Goal: Contribute content: Contribute content

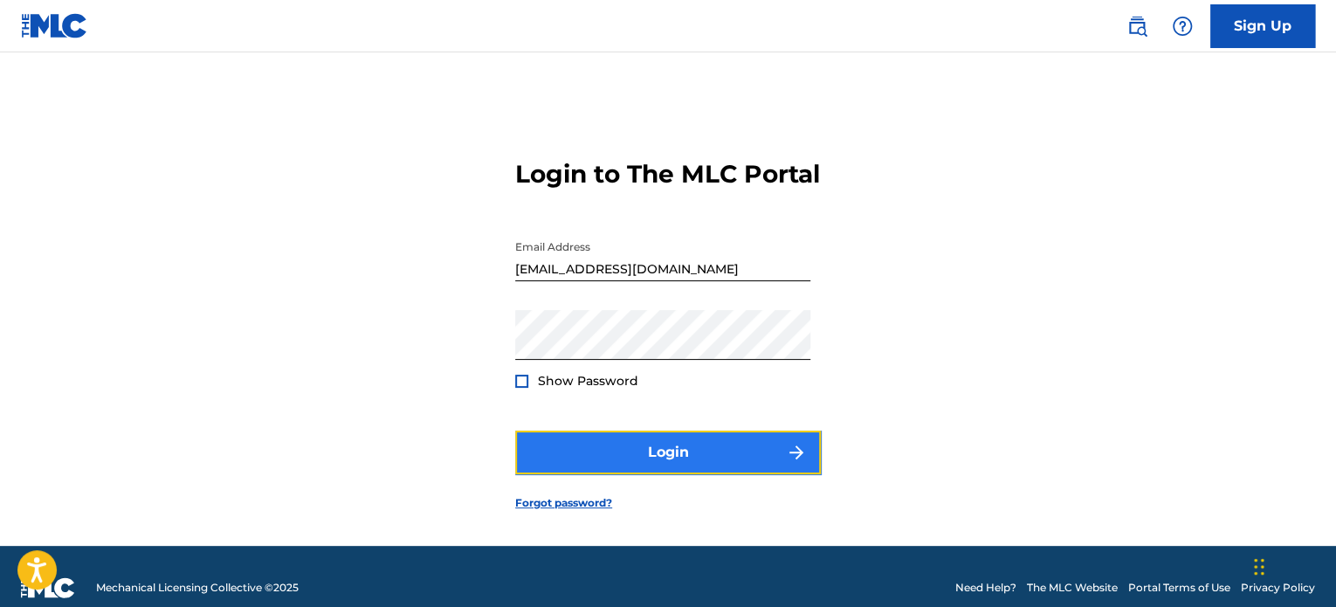
click at [602, 470] on button "Login" at bounding box center [668, 452] width 306 height 44
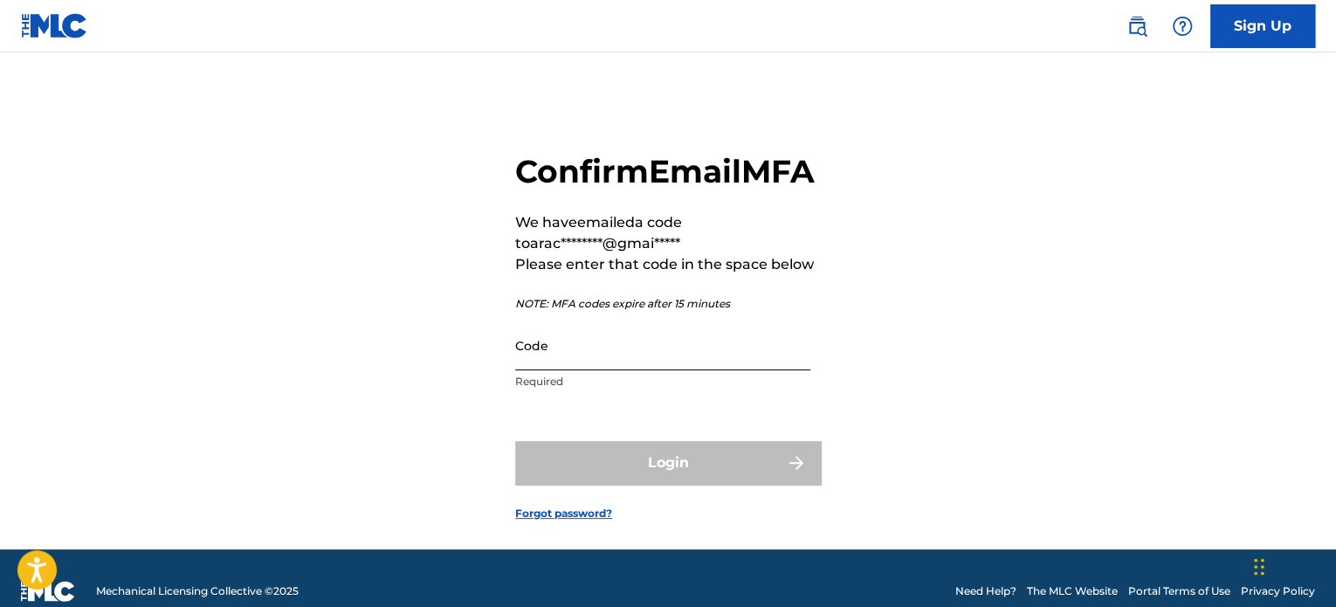
click at [618, 370] on input "Code" at bounding box center [662, 345] width 295 height 50
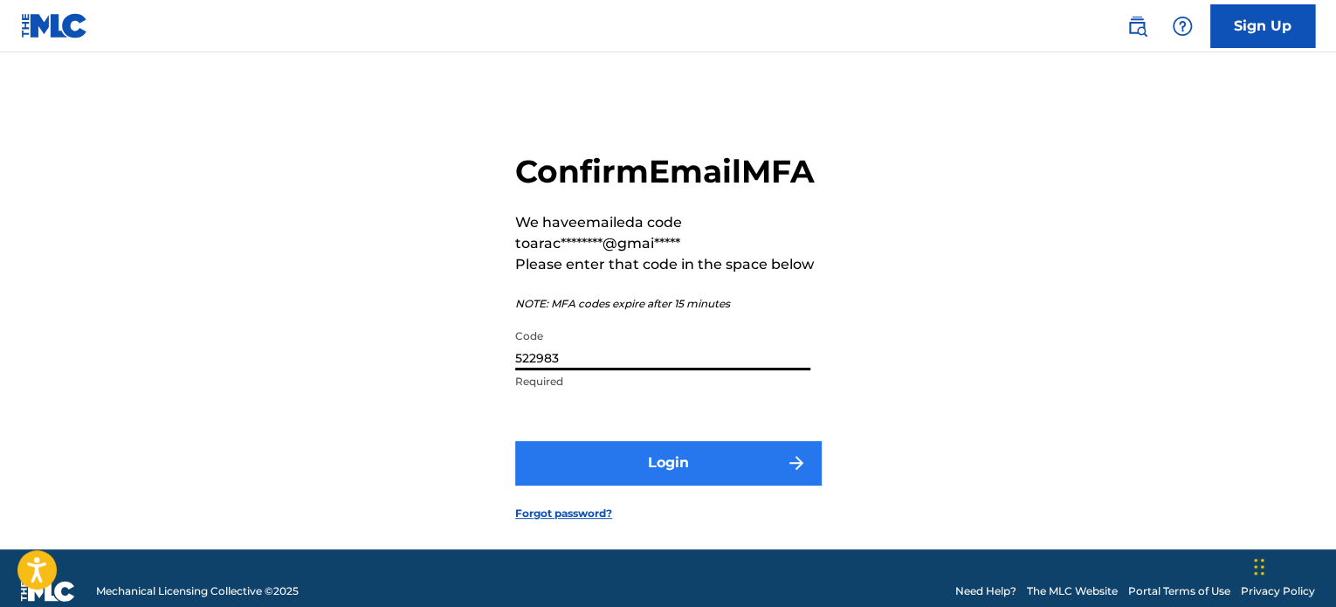
type input "522983"
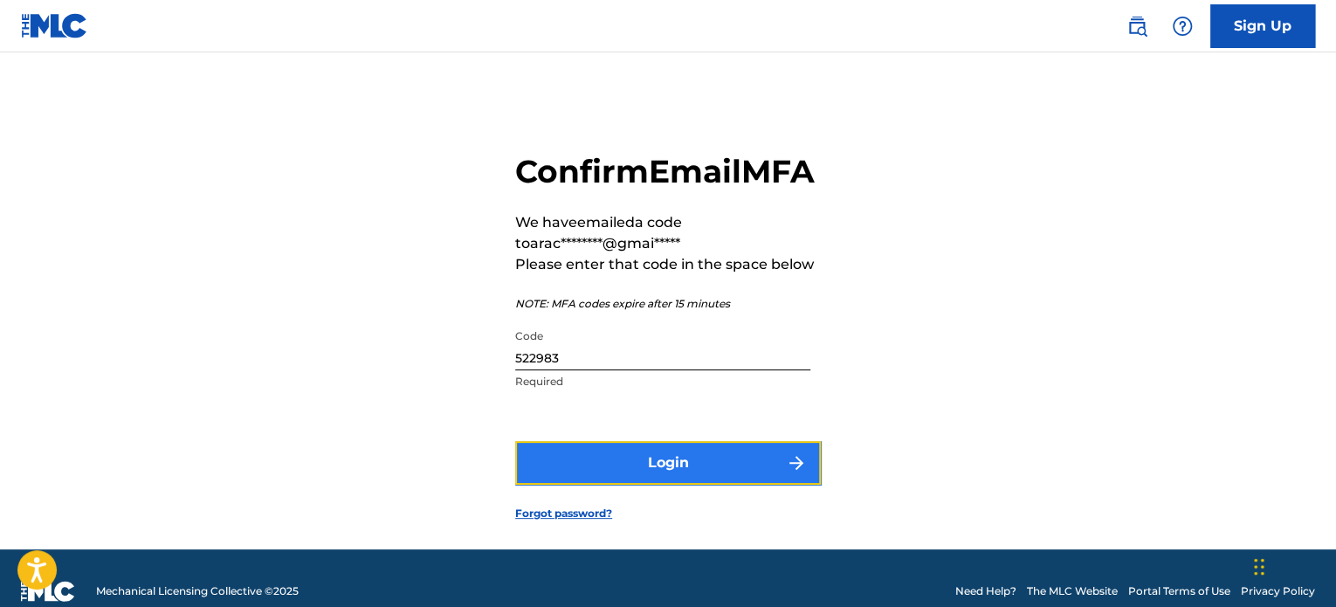
click at [646, 483] on button "Login" at bounding box center [668, 463] width 306 height 44
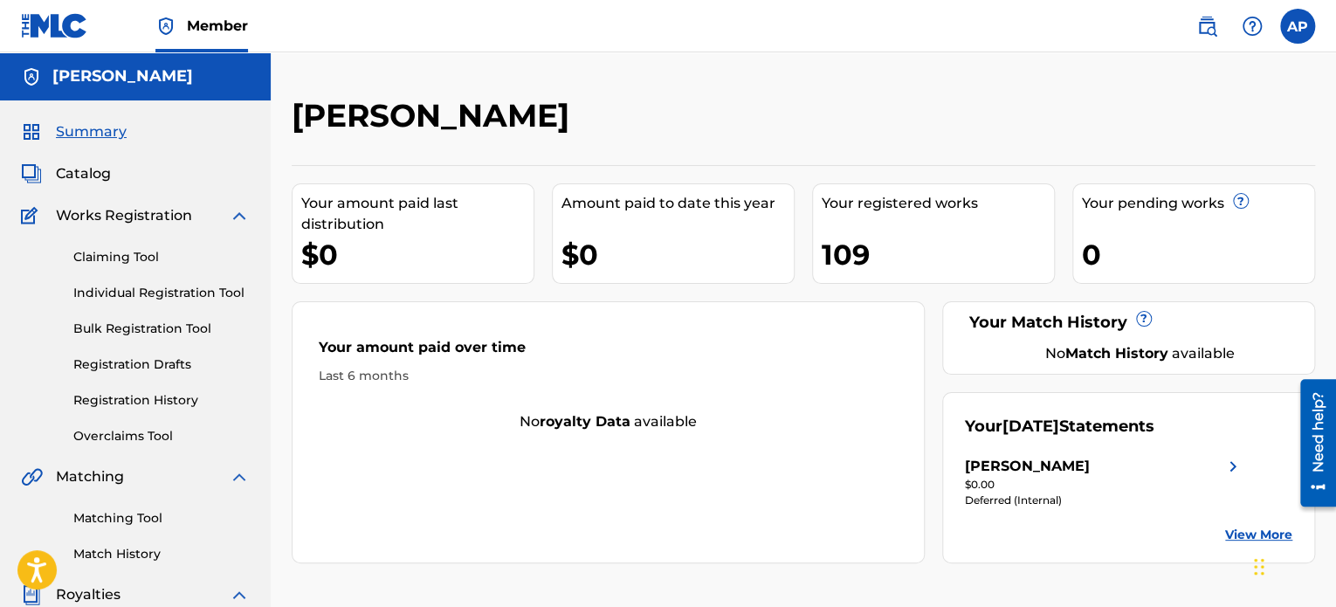
click at [1056, 477] on div "$0.00" at bounding box center [1104, 485] width 279 height 16
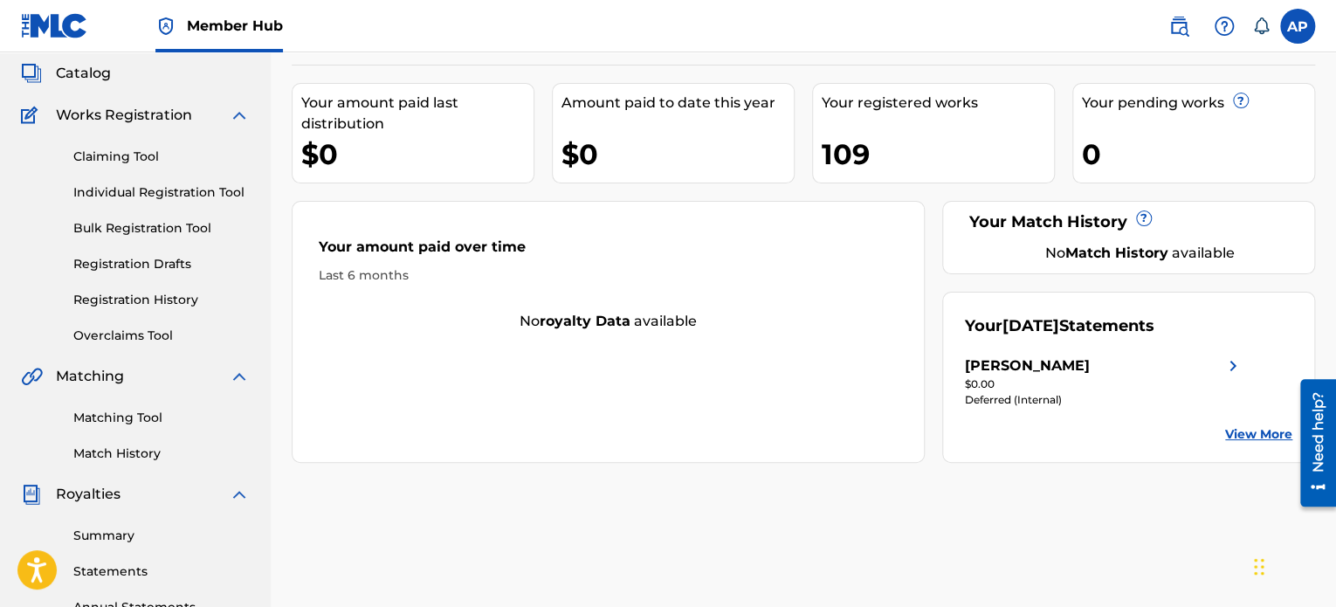
scroll to position [105, 0]
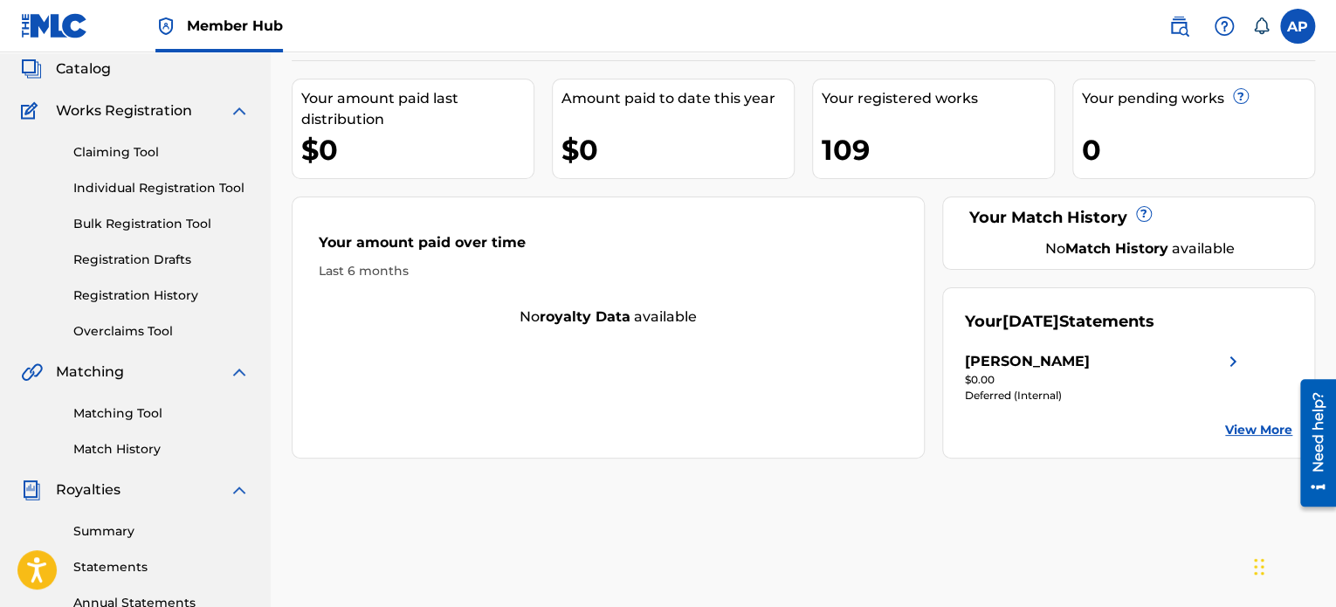
click at [1229, 428] on link "View More" at bounding box center [1258, 430] width 67 height 18
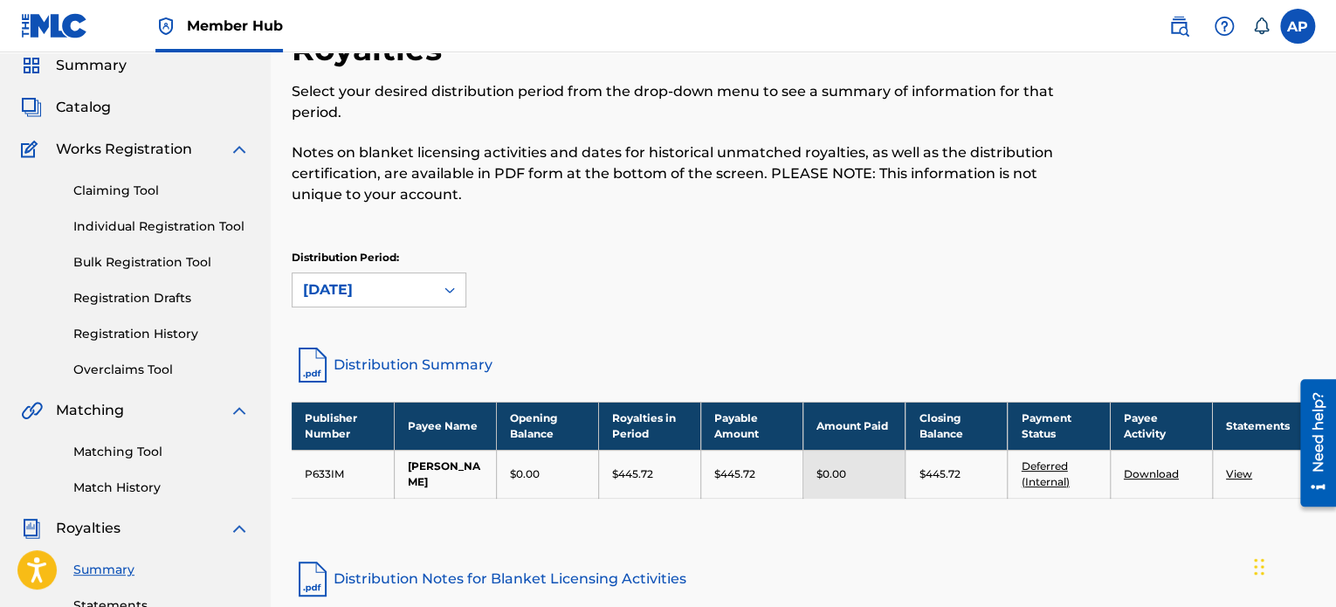
scroll to position [87, 0]
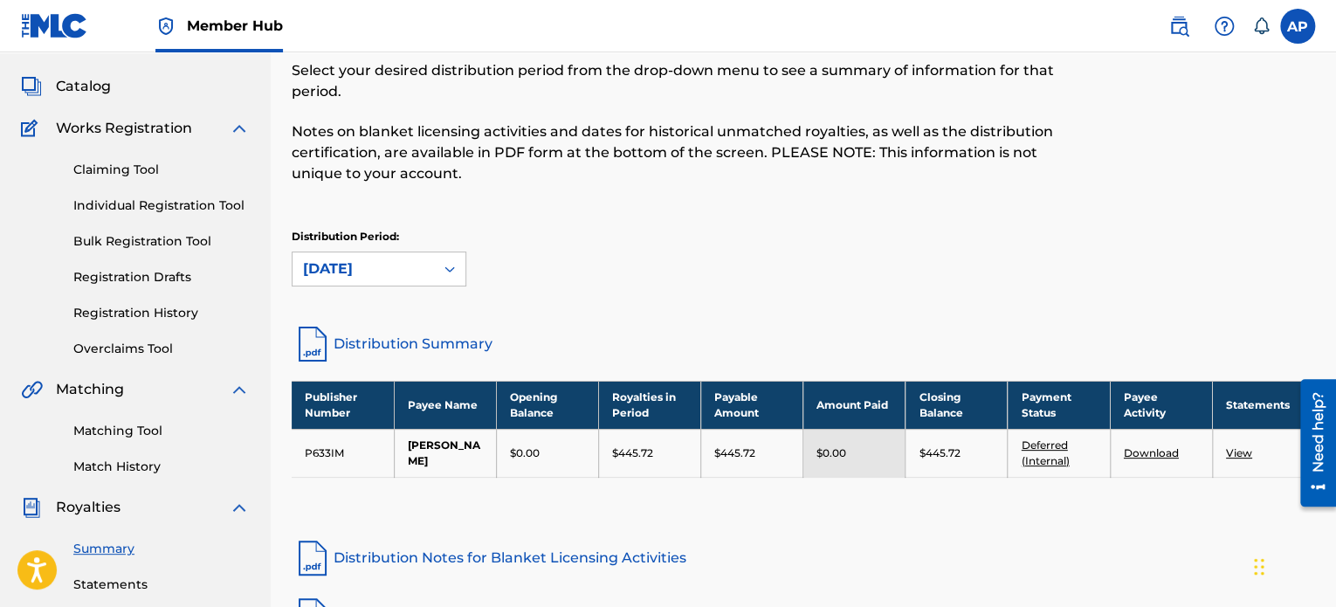
click at [1044, 457] on link "Deferred (Internal)" at bounding box center [1045, 452] width 48 height 29
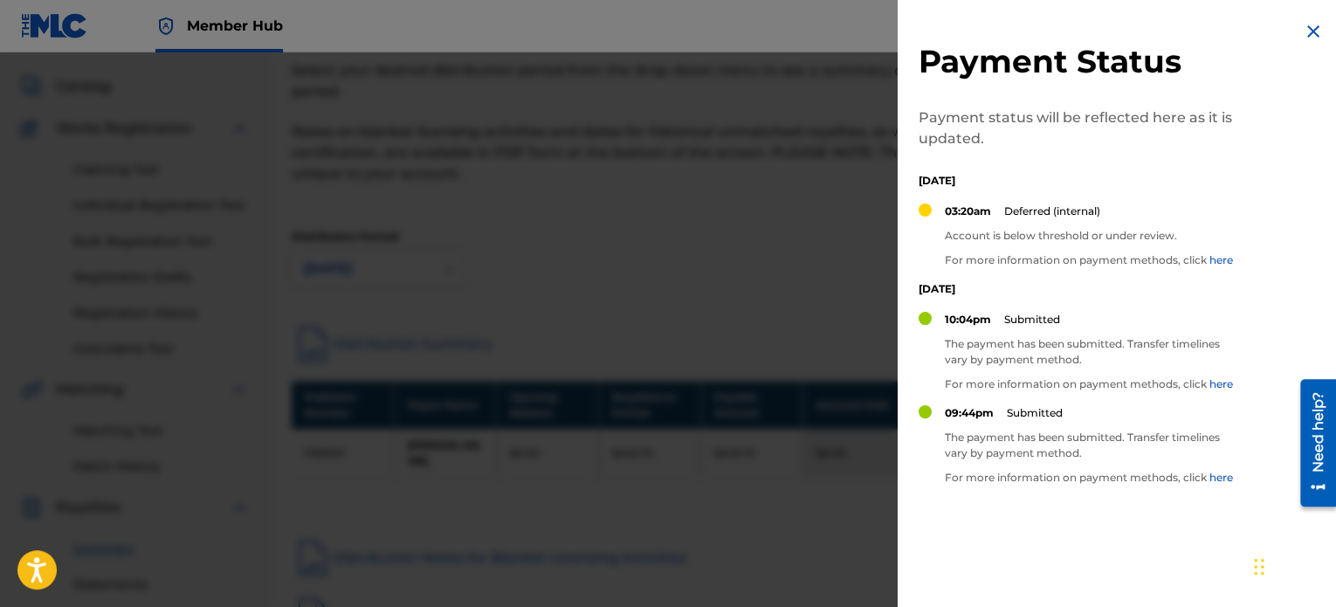
click at [1225, 254] on link "here" at bounding box center [1221, 259] width 24 height 13
click at [1303, 30] on img at bounding box center [1313, 31] width 21 height 21
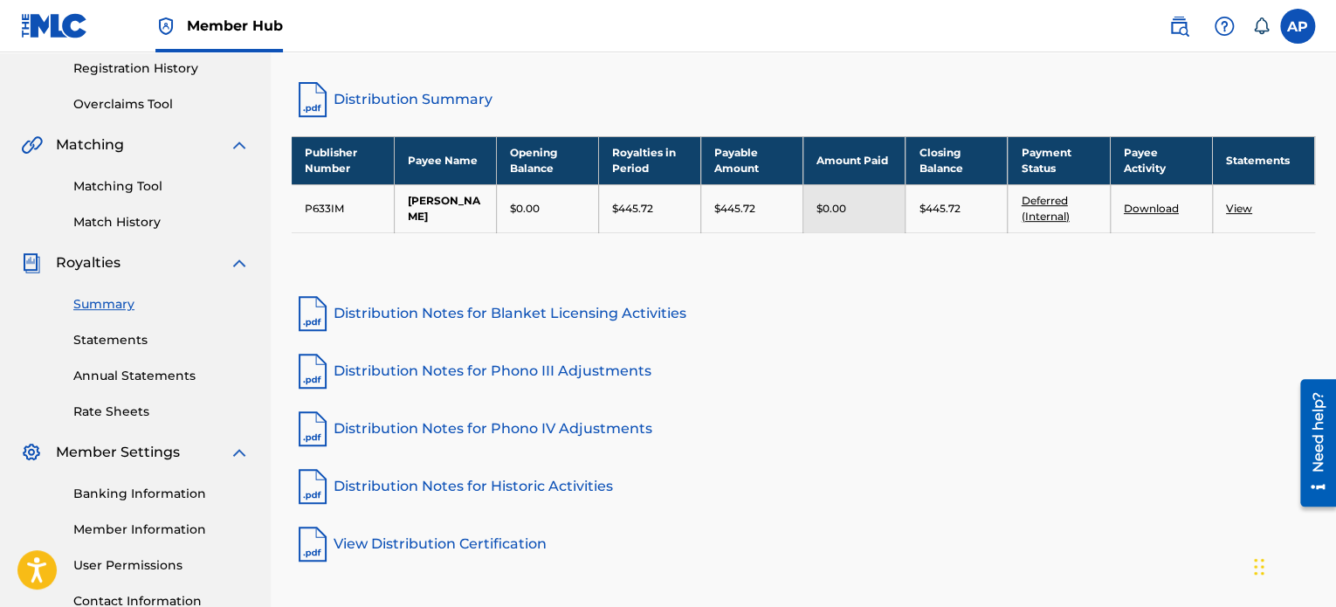
scroll to position [351, 0]
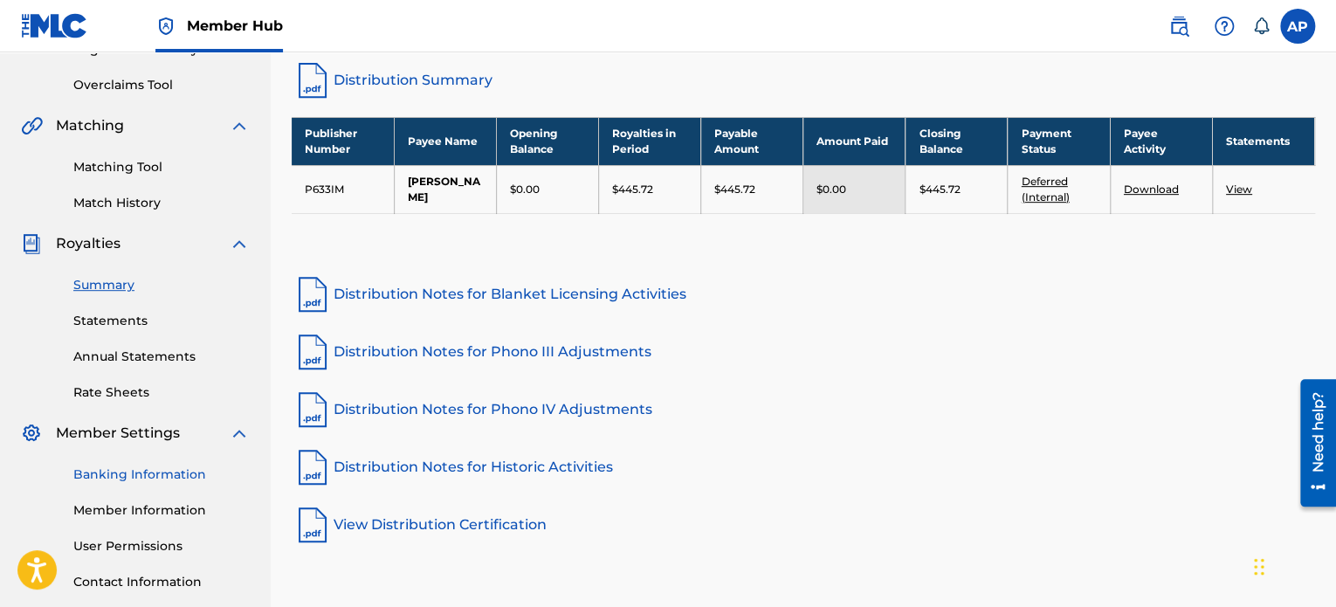
click at [151, 471] on link "Banking Information" at bounding box center [161, 474] width 176 height 18
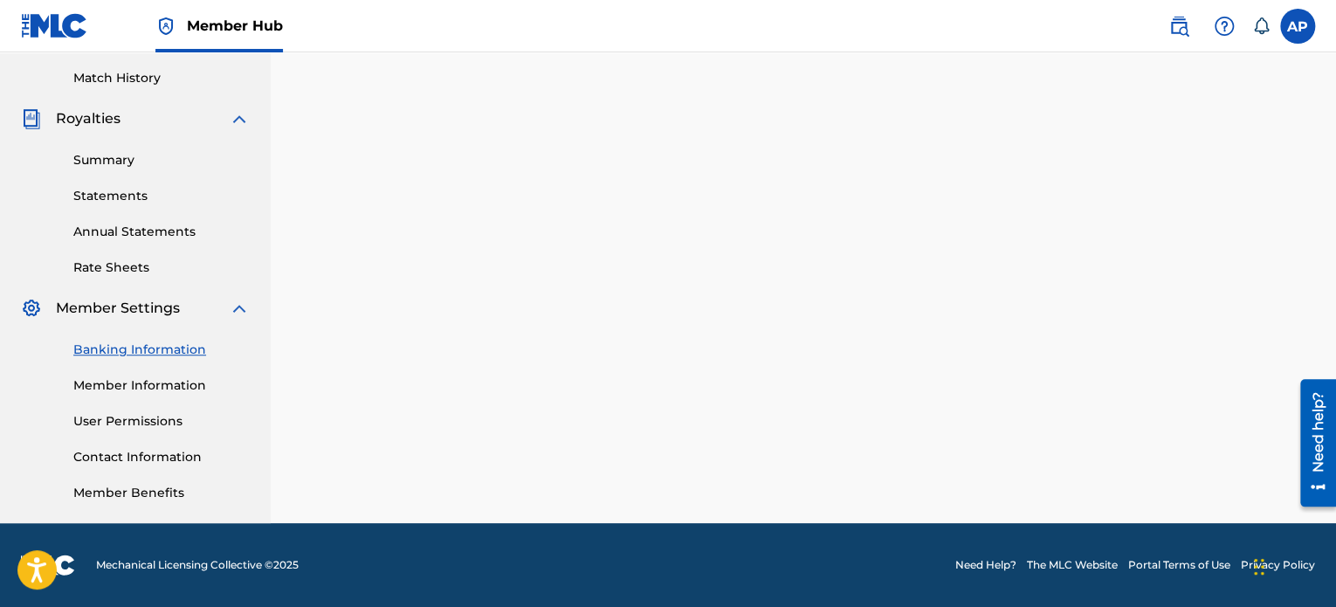
scroll to position [475, 0]
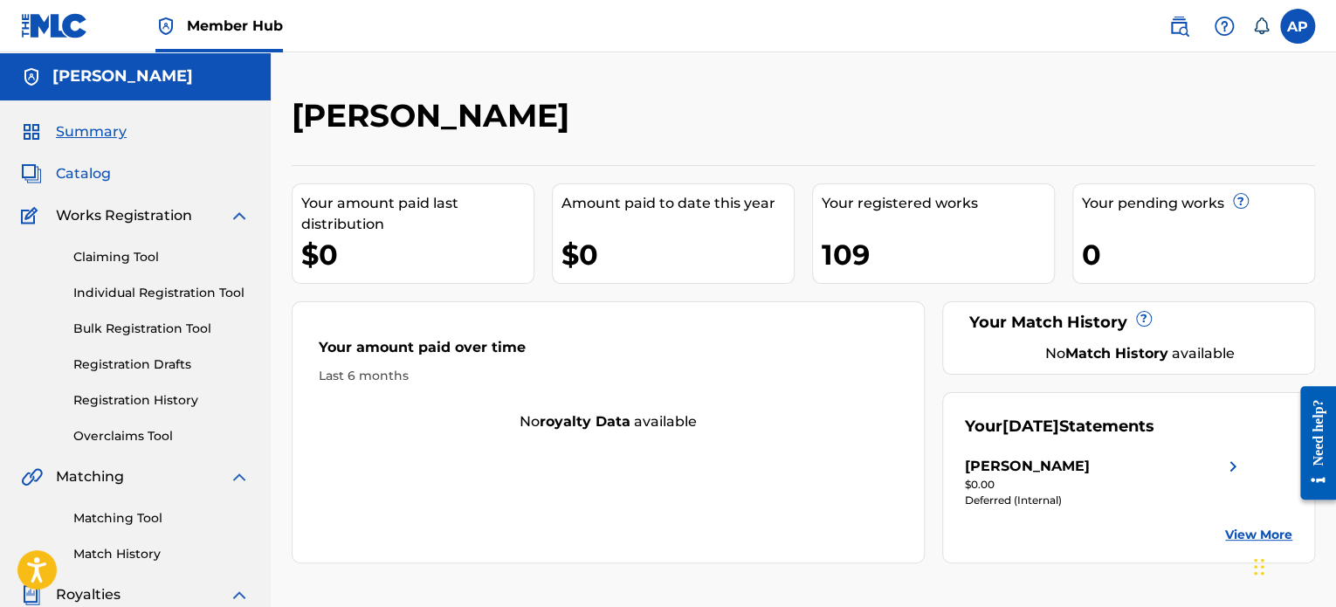
click at [79, 169] on span "Catalog" at bounding box center [83, 173] width 55 height 21
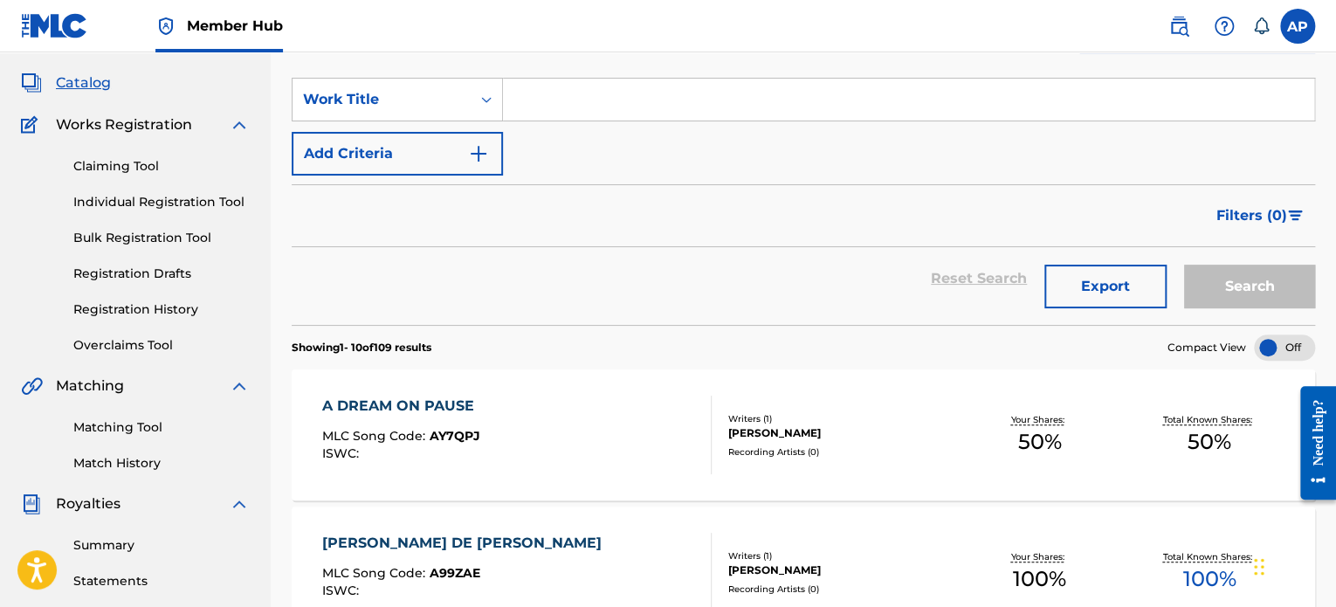
scroll to position [87, 0]
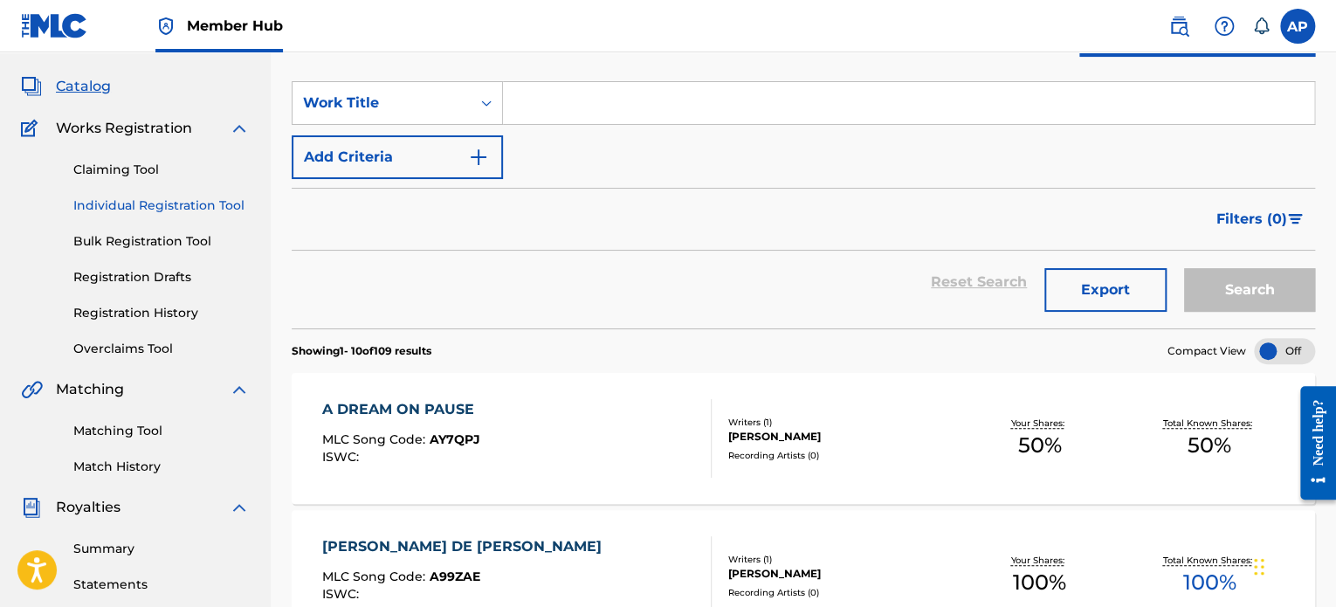
click at [188, 202] on link "Individual Registration Tool" at bounding box center [161, 205] width 176 height 18
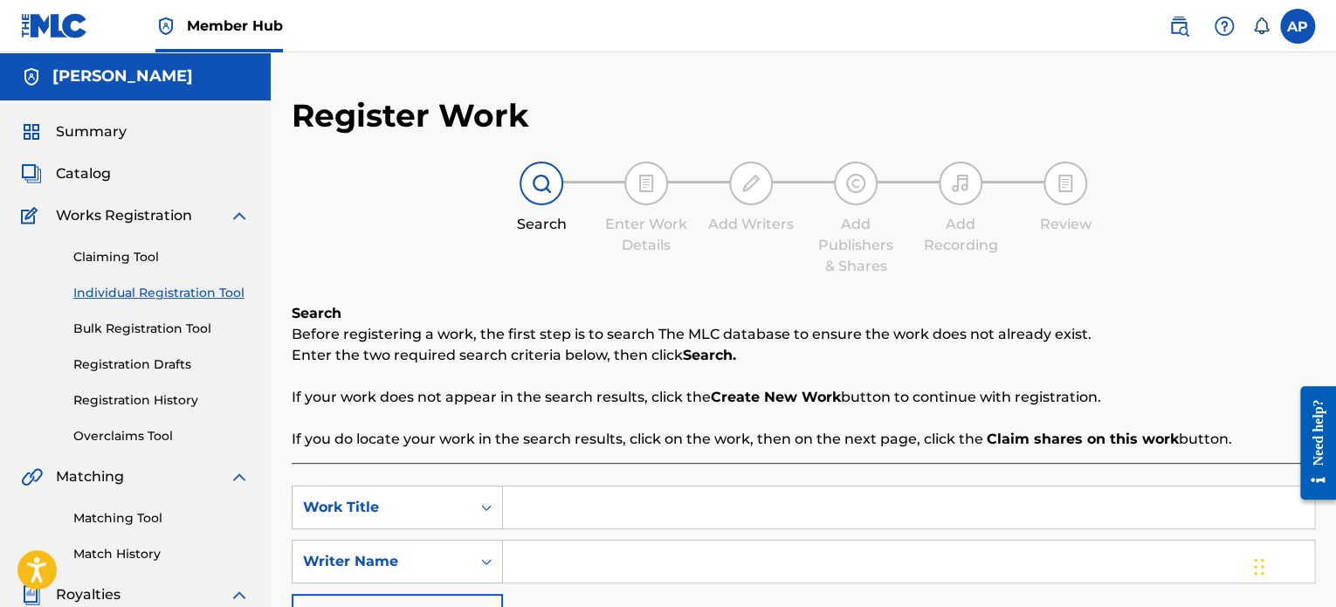
scroll to position [66, 0]
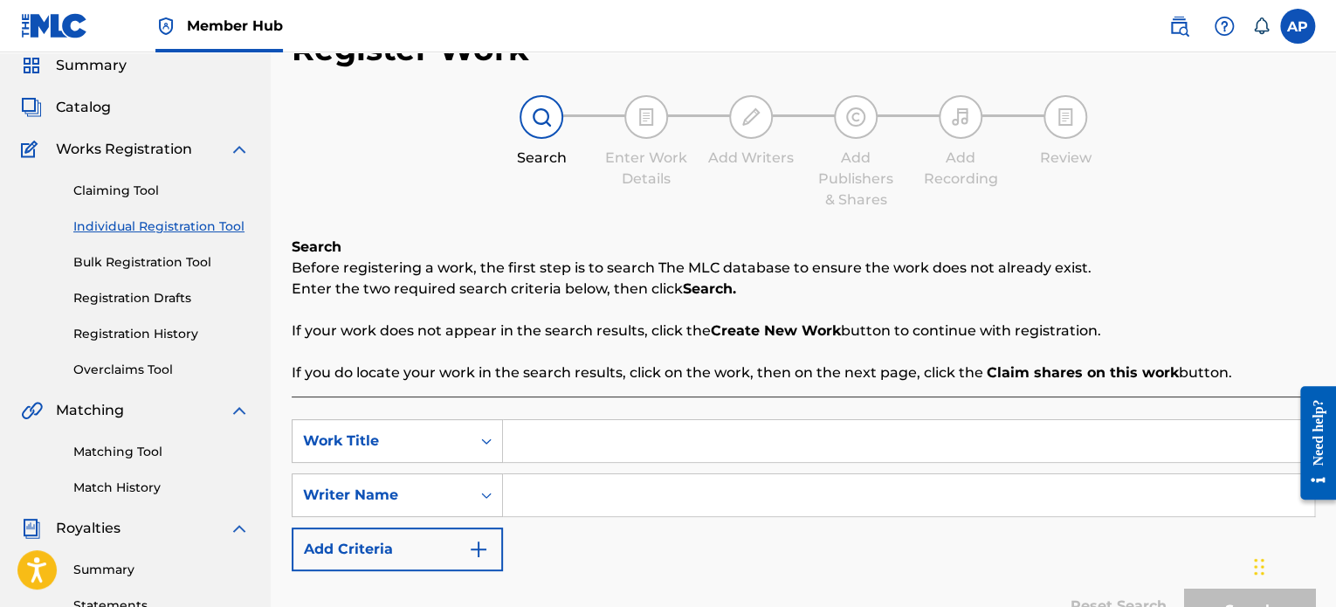
click at [584, 451] on input "Search Form" at bounding box center [908, 441] width 811 height 42
type input "ñ"
type input "l"
type input "Looking the stars"
click at [623, 486] on input "Search Form" at bounding box center [908, 495] width 811 height 42
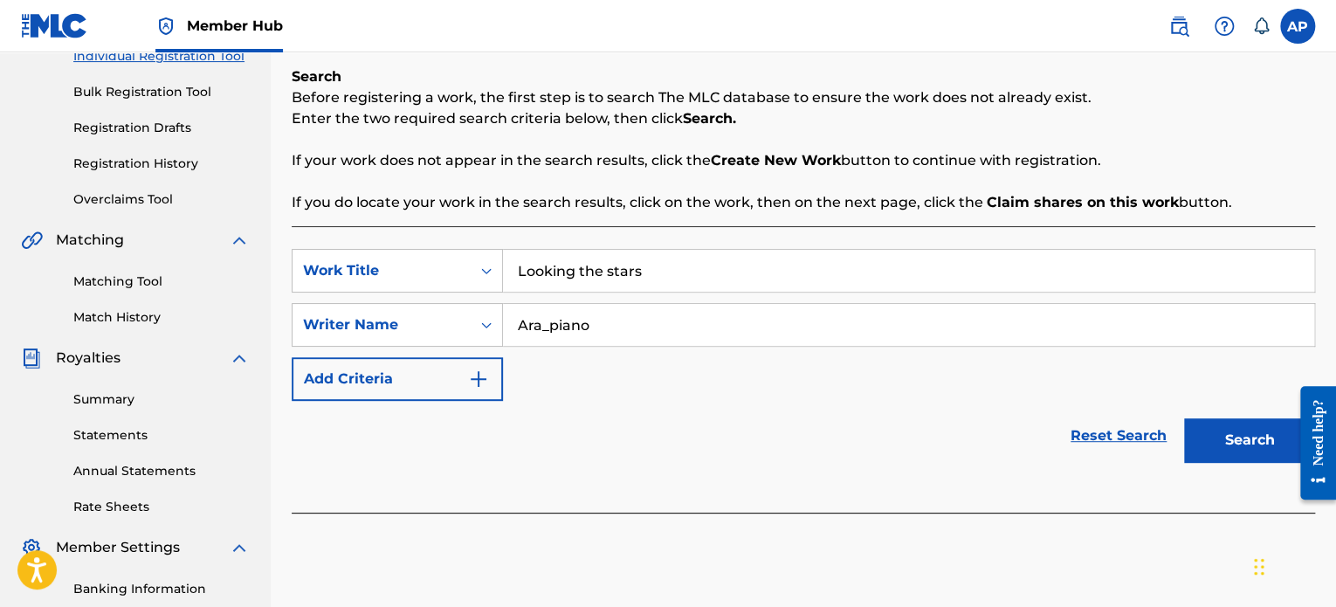
scroll to position [255, 0]
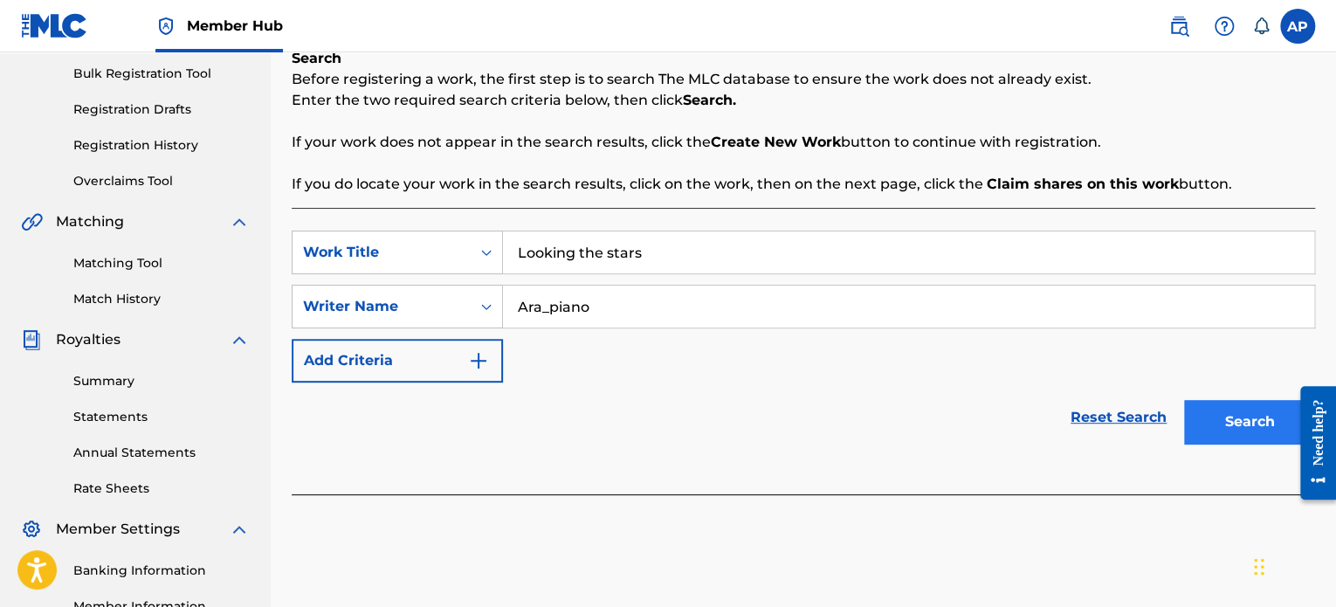
type input "Ara_piano"
click at [1209, 437] on button "Search" at bounding box center [1249, 422] width 131 height 44
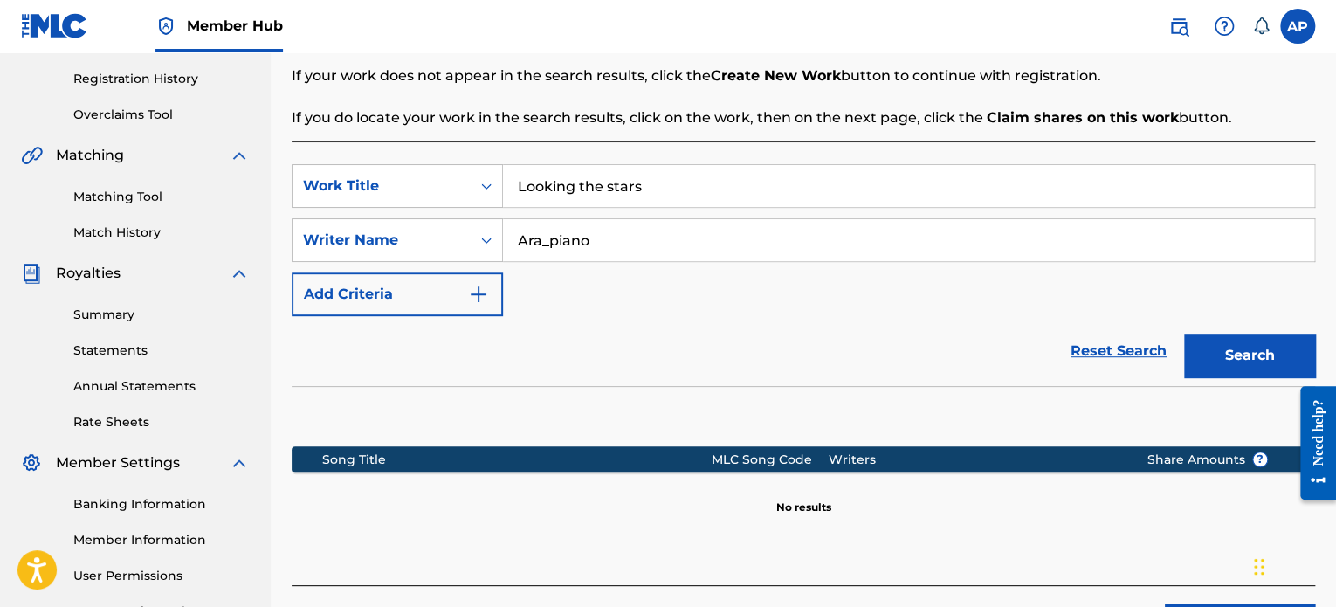
scroll to position [401, 0]
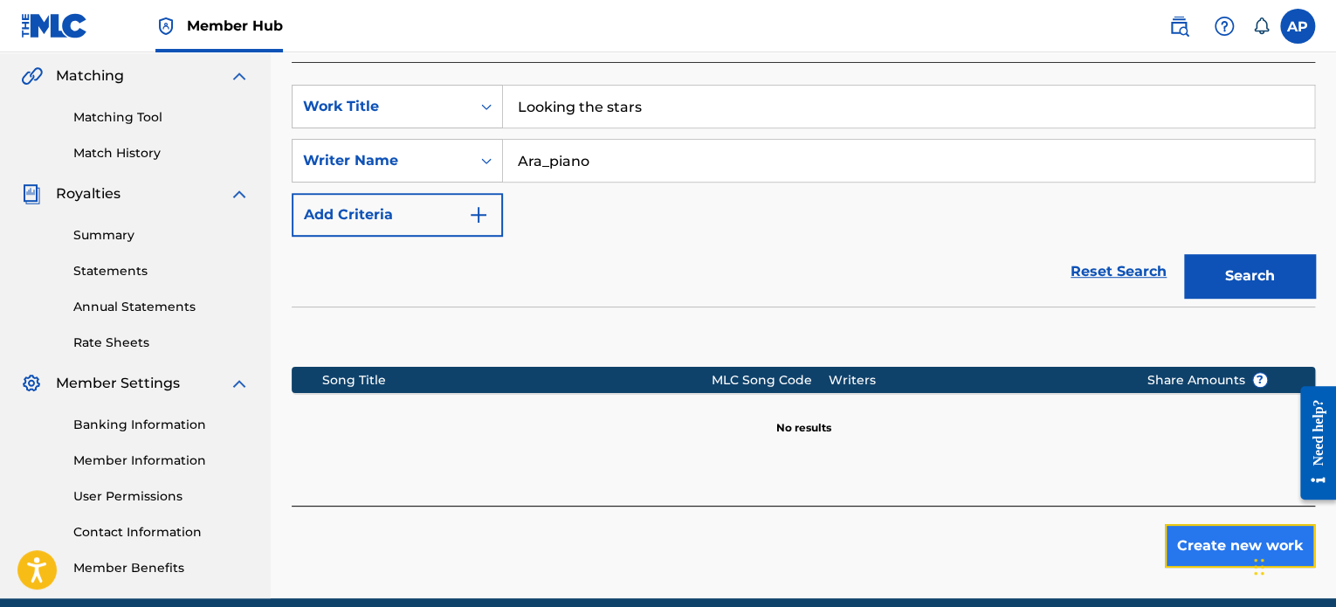
click at [1184, 528] on button "Create new work" at bounding box center [1240, 546] width 150 height 44
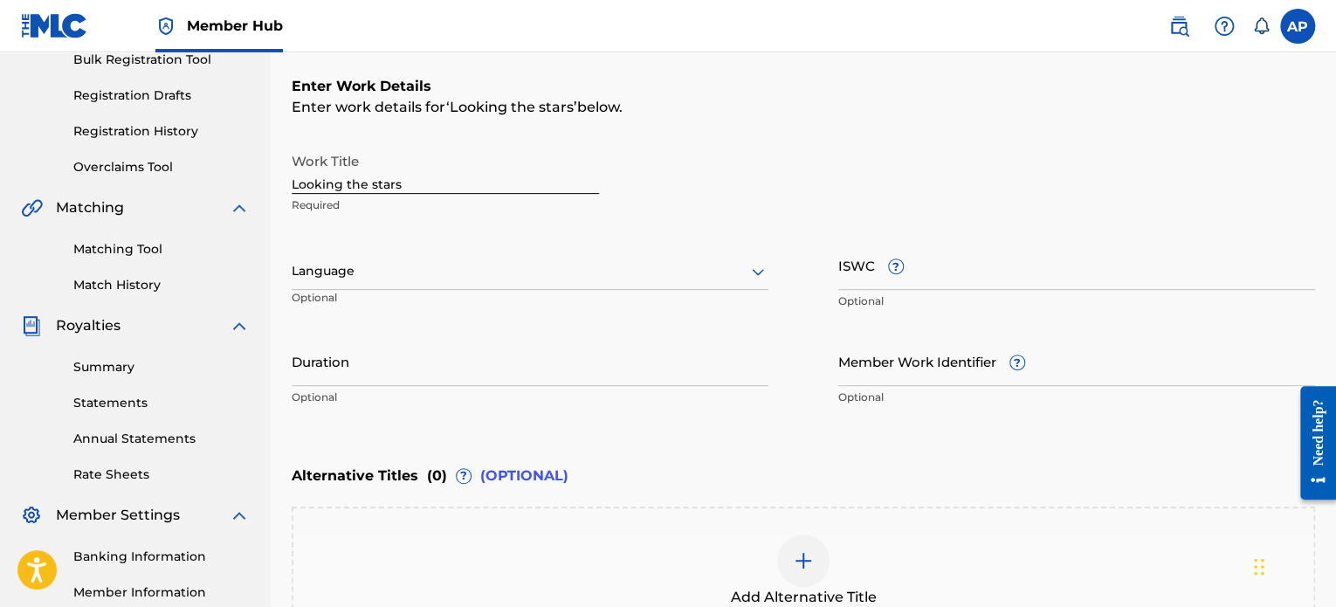
scroll to position [269, 0]
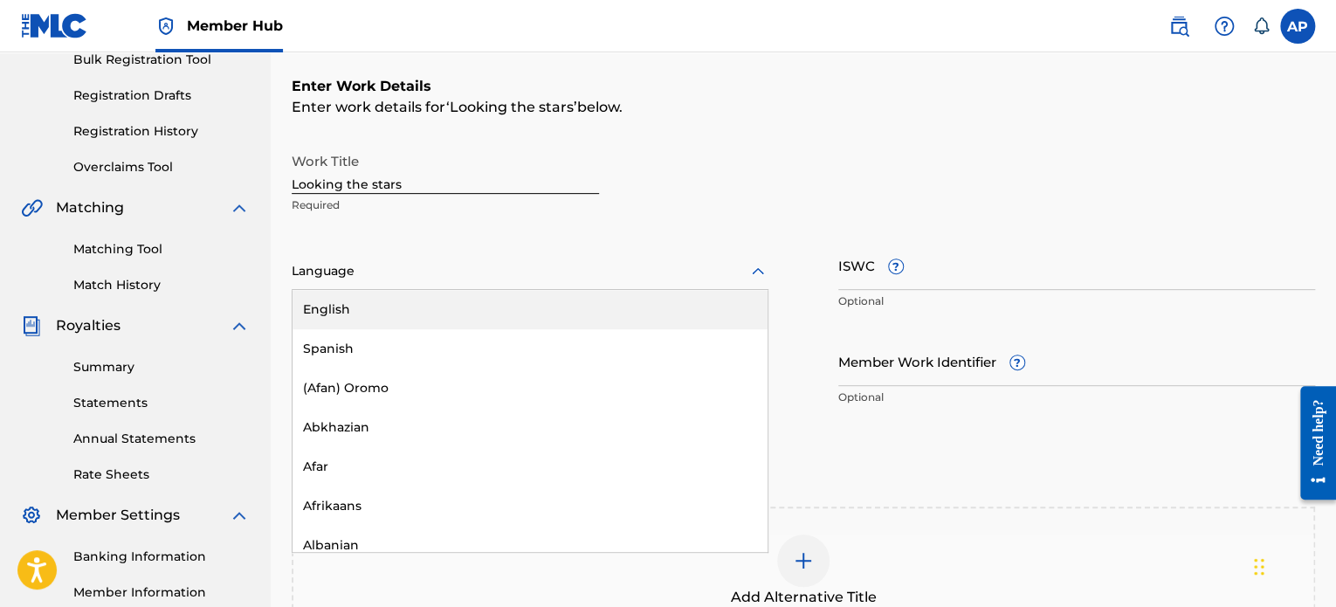
click at [466, 269] on div at bounding box center [530, 271] width 477 height 22
click at [457, 321] on div "English" at bounding box center [529, 309] width 475 height 39
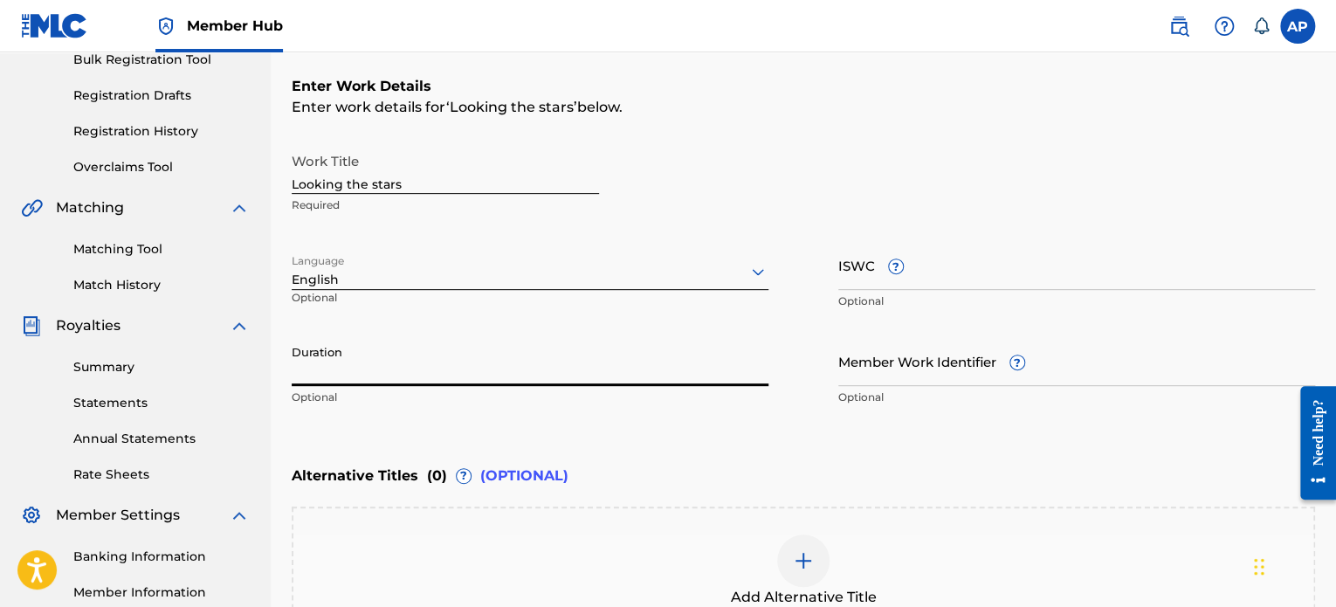
click at [441, 371] on input "Duration" at bounding box center [530, 361] width 477 height 50
type input "02:10"
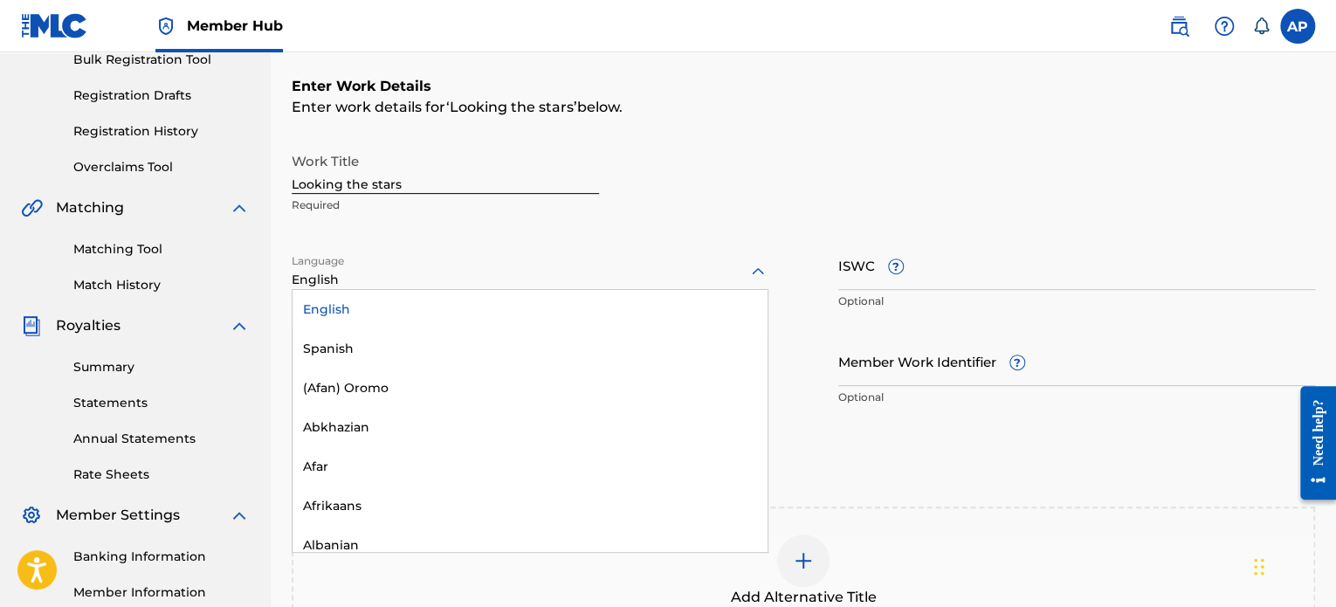
click at [643, 257] on div "English" at bounding box center [530, 271] width 477 height 37
click at [730, 189] on div "Work Title Looking the stars Required" at bounding box center [803, 183] width 1023 height 79
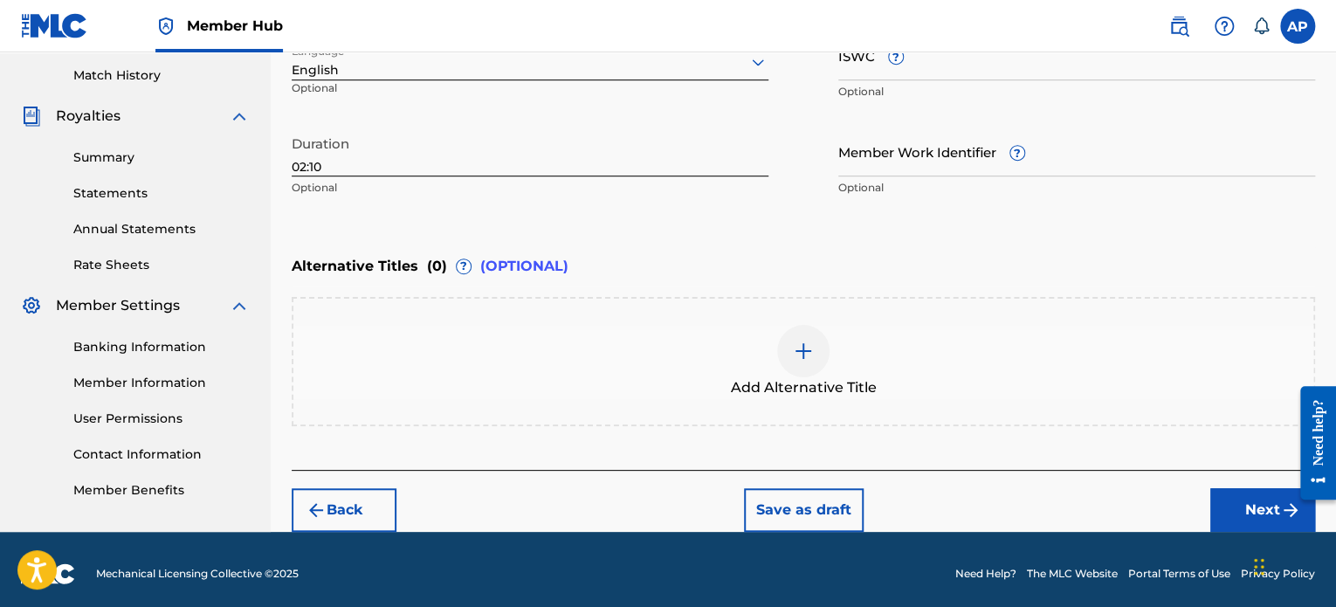
scroll to position [485, 0]
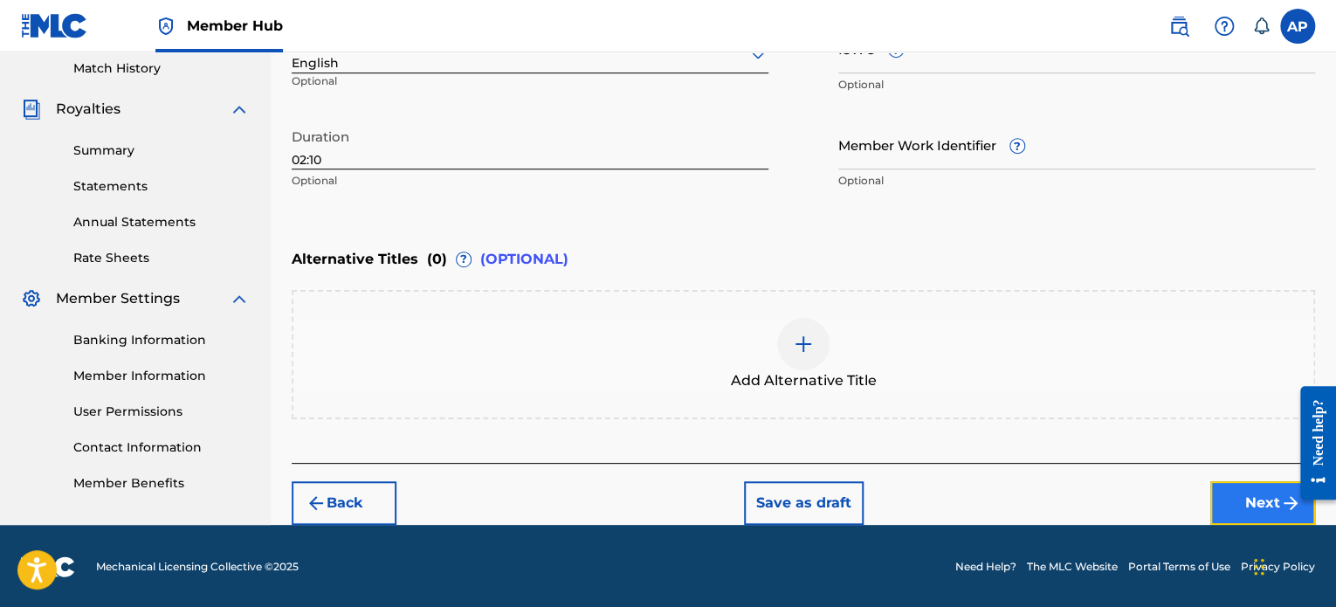
click at [1220, 492] on button "Next" at bounding box center [1262, 503] width 105 height 44
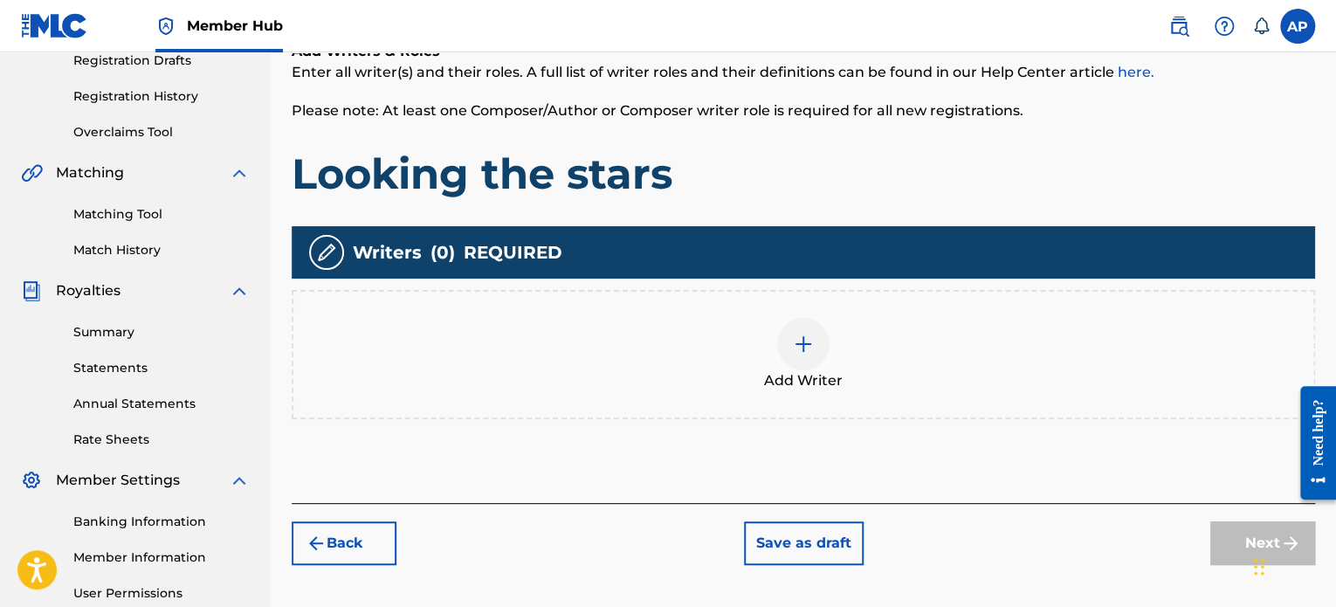
scroll to position [305, 0]
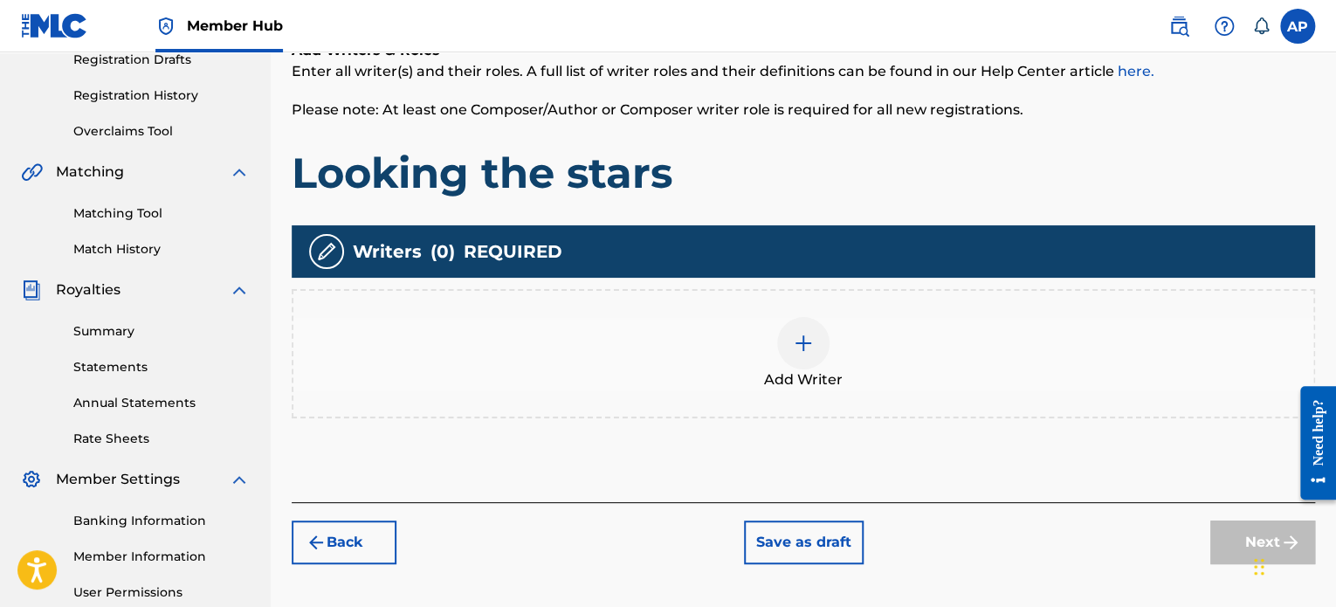
click at [808, 345] on img at bounding box center [803, 343] width 21 height 21
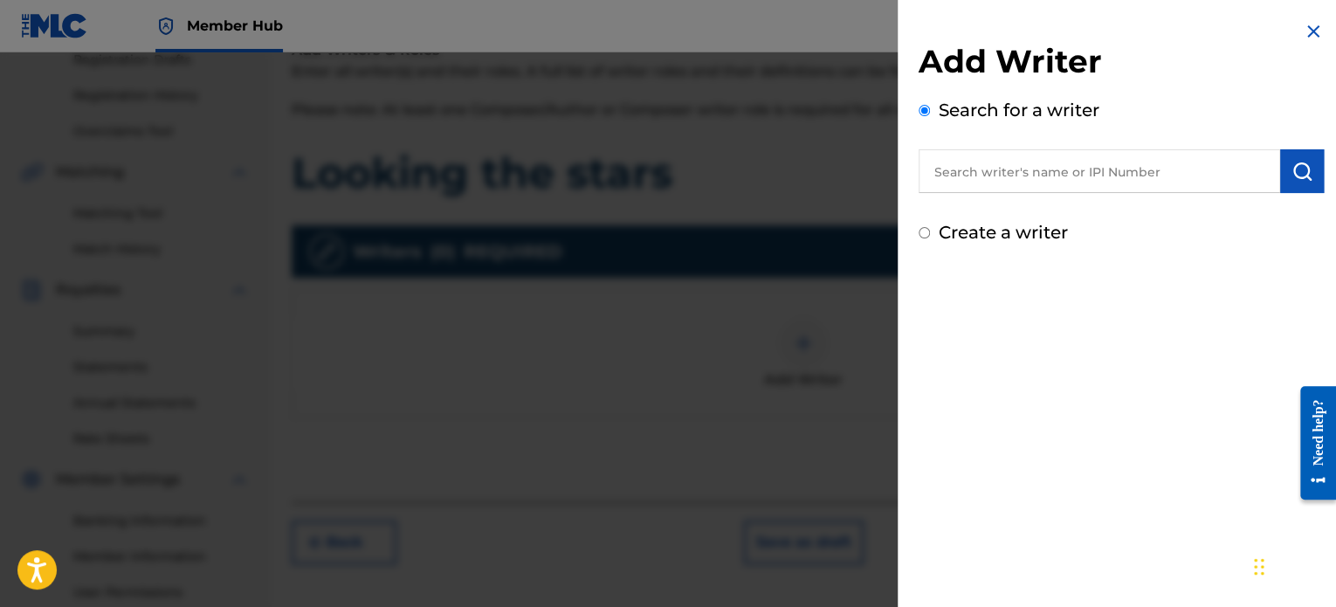
click at [977, 158] on input "text" at bounding box center [1098, 171] width 361 height 44
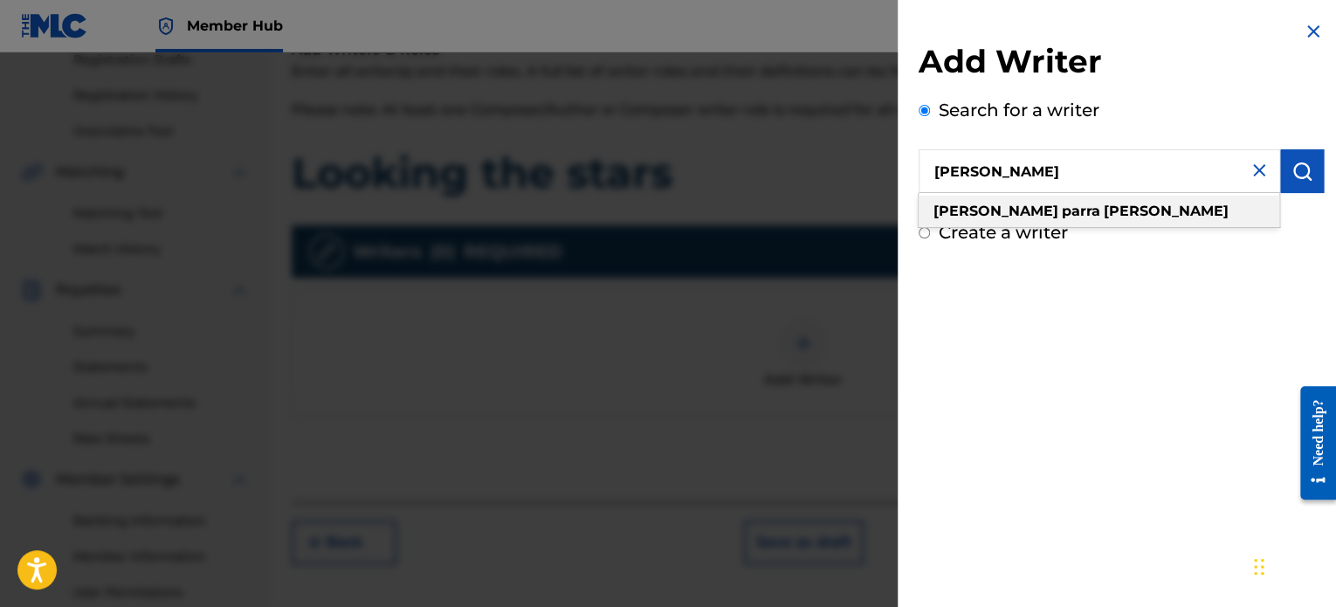
click at [1090, 215] on div "araceli parra gomez" at bounding box center [1098, 211] width 361 height 31
type input "araceli parra gomez"
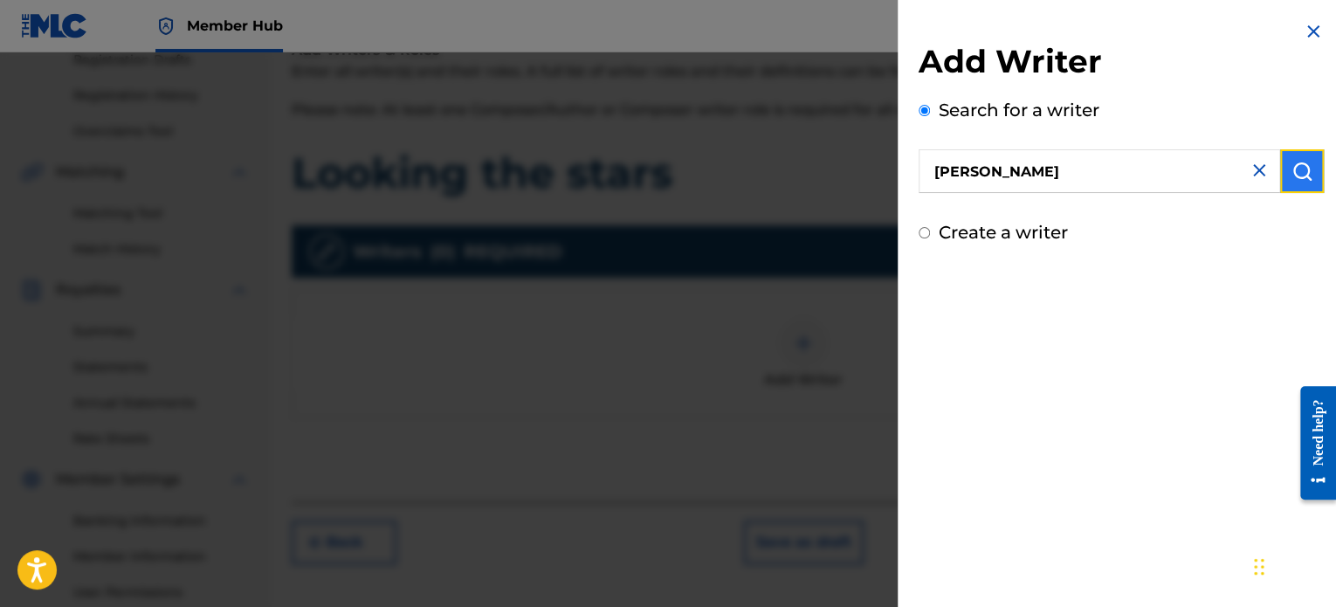
drag, startPoint x: 1293, startPoint y: 181, endPoint x: 1310, endPoint y: 160, distance: 26.7
click at [1310, 160] on button "submit" at bounding box center [1302, 171] width 44 height 44
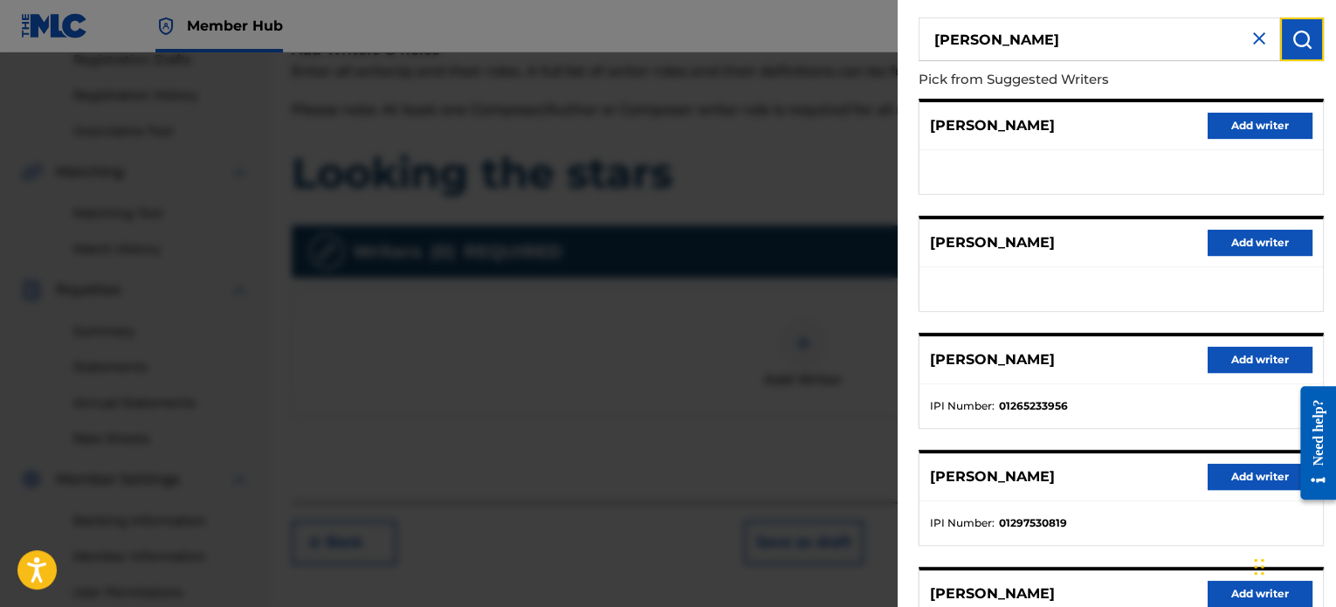
scroll to position [257, 0]
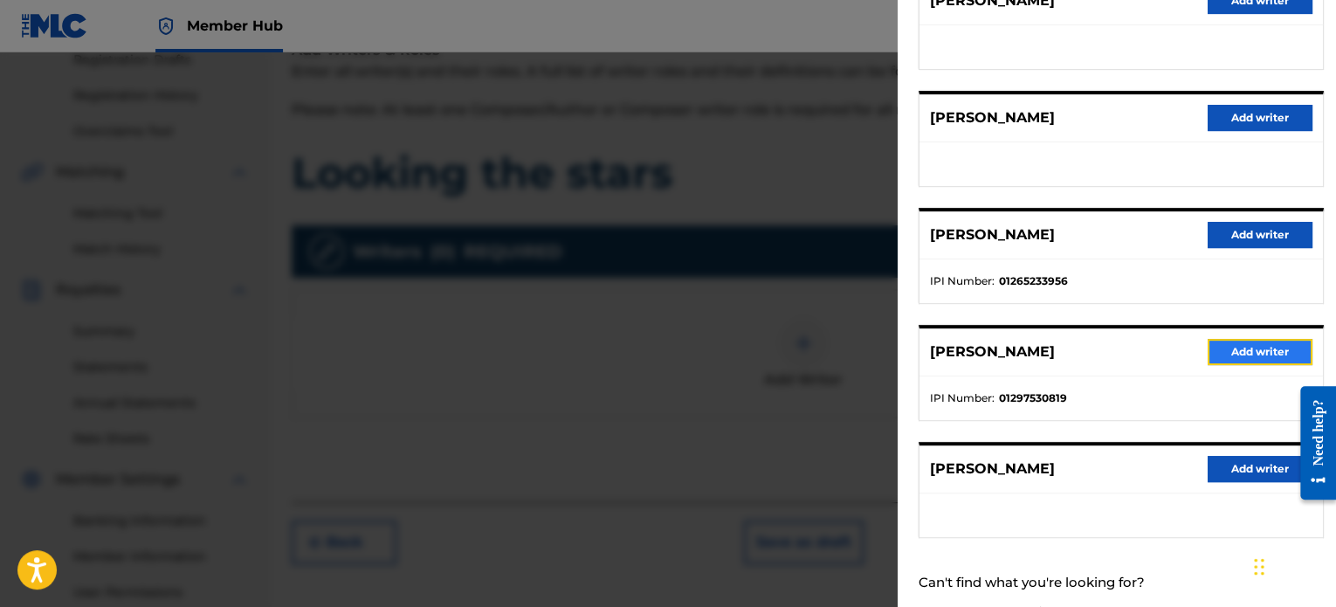
click at [1262, 348] on button "Add writer" at bounding box center [1259, 352] width 105 height 26
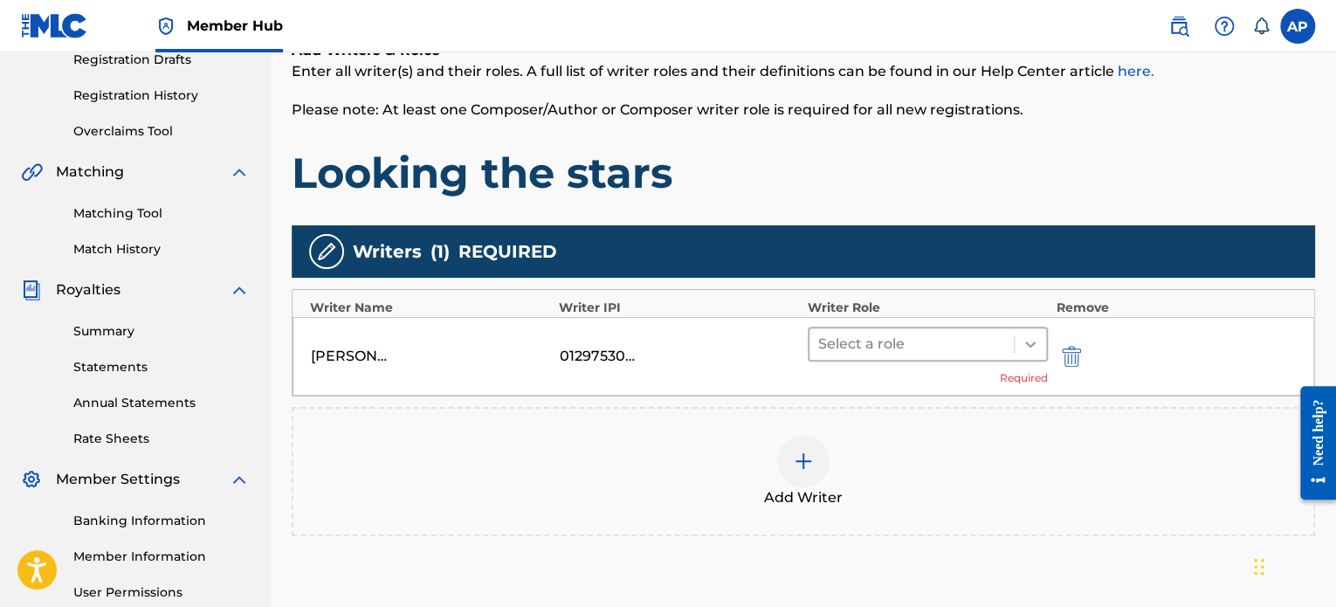
click at [1033, 342] on icon at bounding box center [1030, 344] width 10 height 6
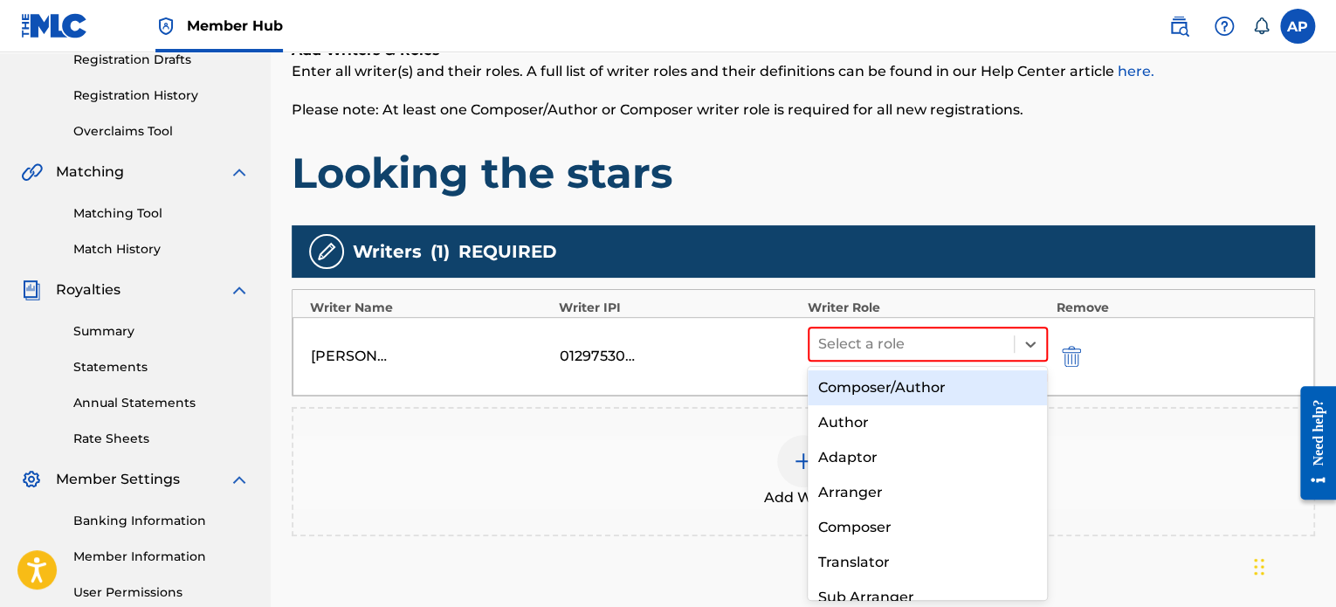
click at [974, 380] on div "Composer/Author" at bounding box center [928, 387] width 240 height 35
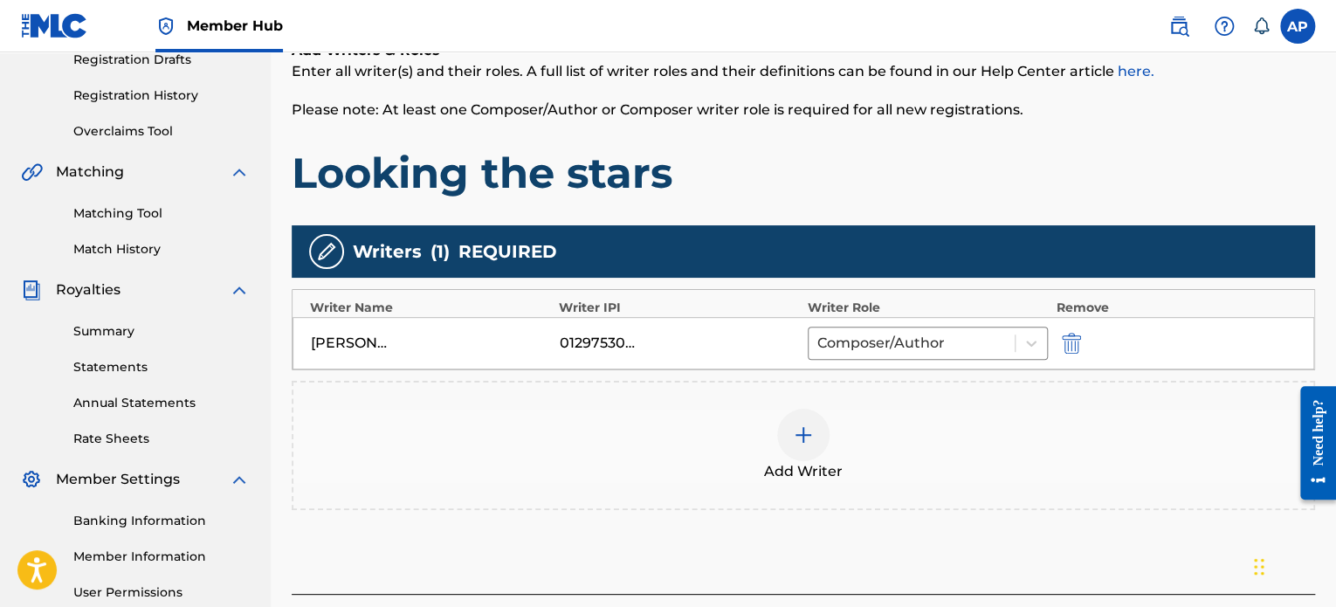
scroll to position [437, 0]
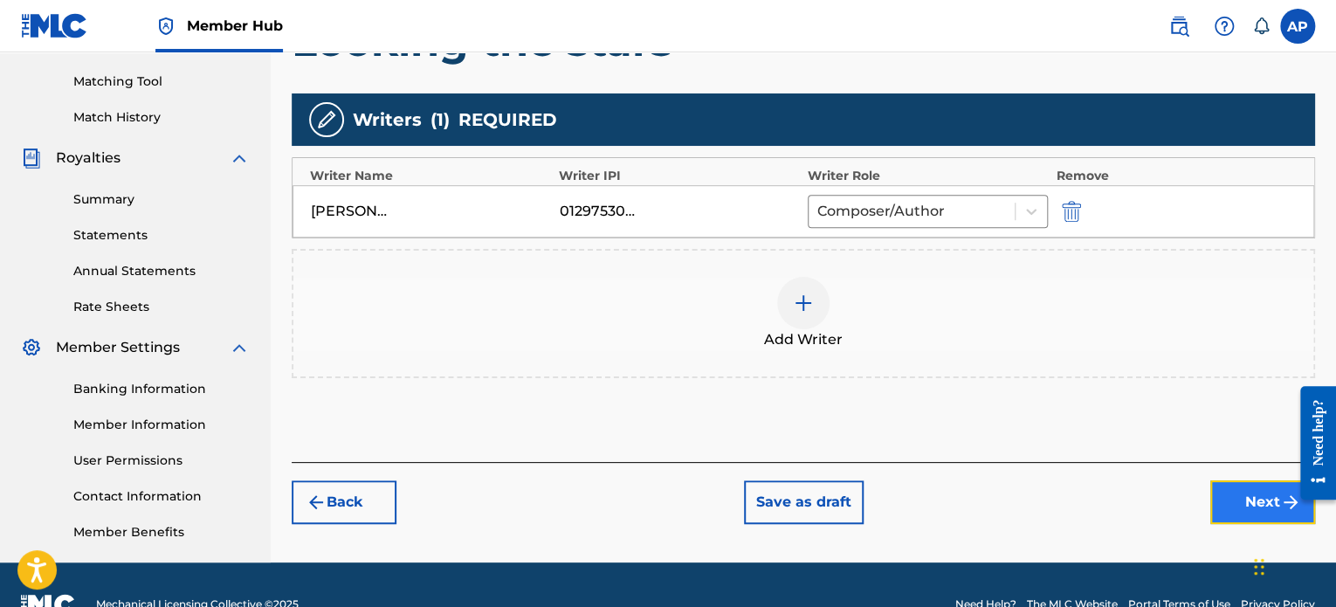
click at [1254, 505] on button "Next" at bounding box center [1262, 502] width 105 height 44
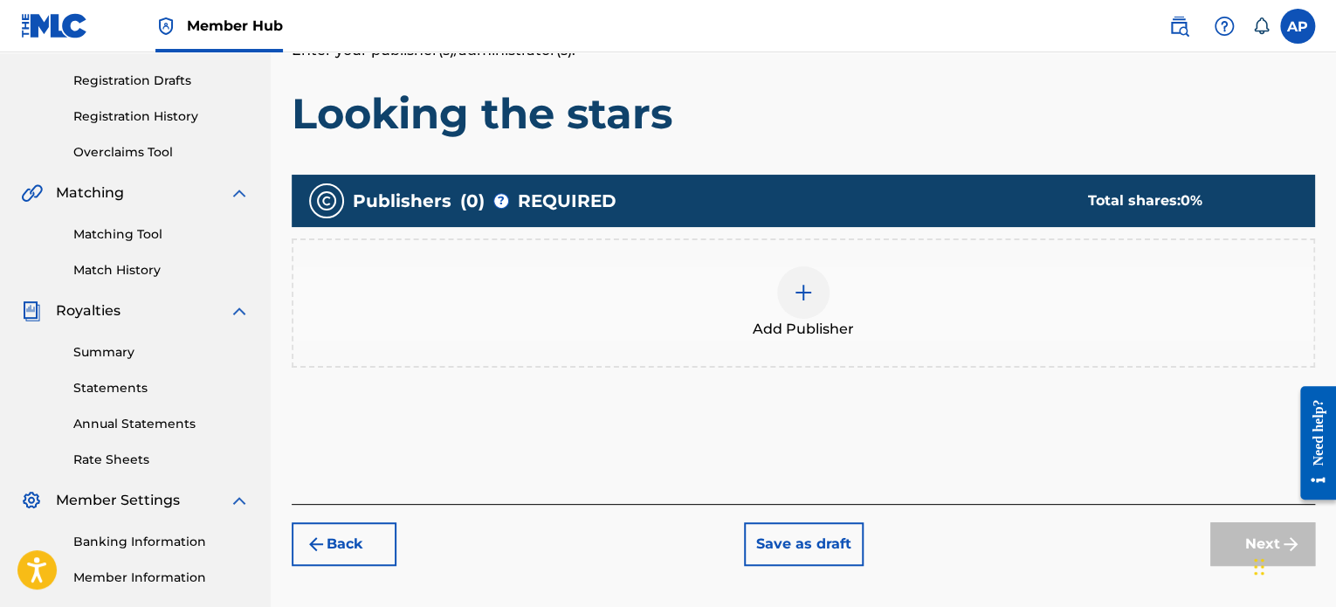
scroll to position [288, 0]
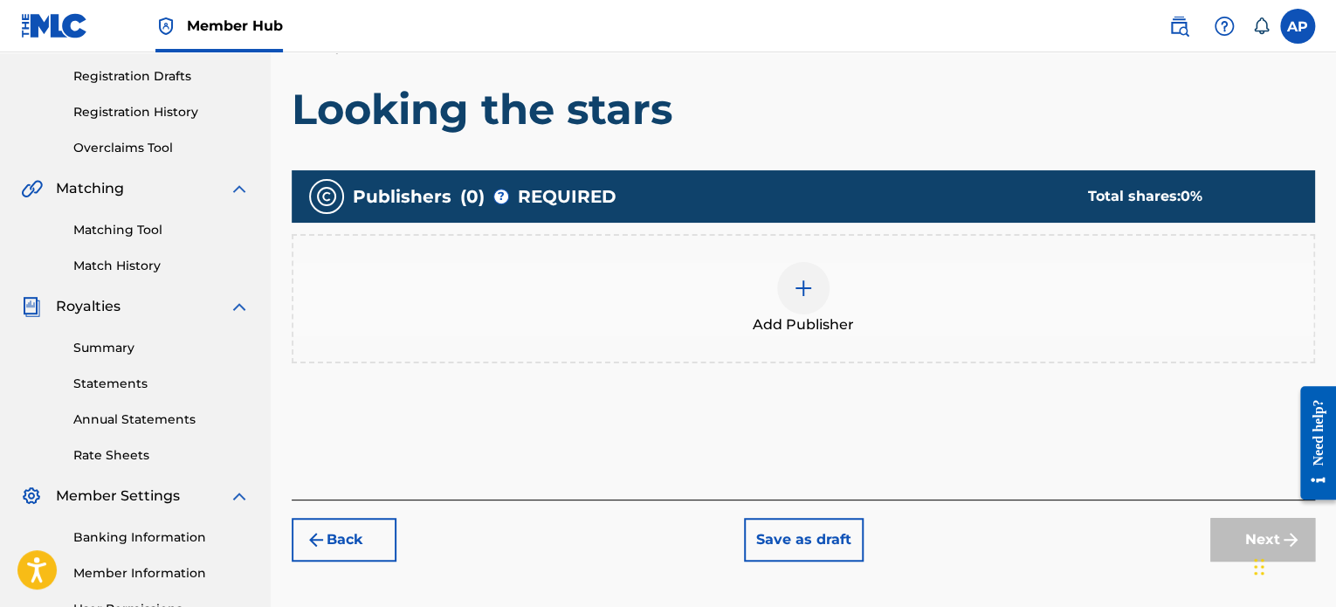
click at [796, 285] on img at bounding box center [803, 288] width 21 height 21
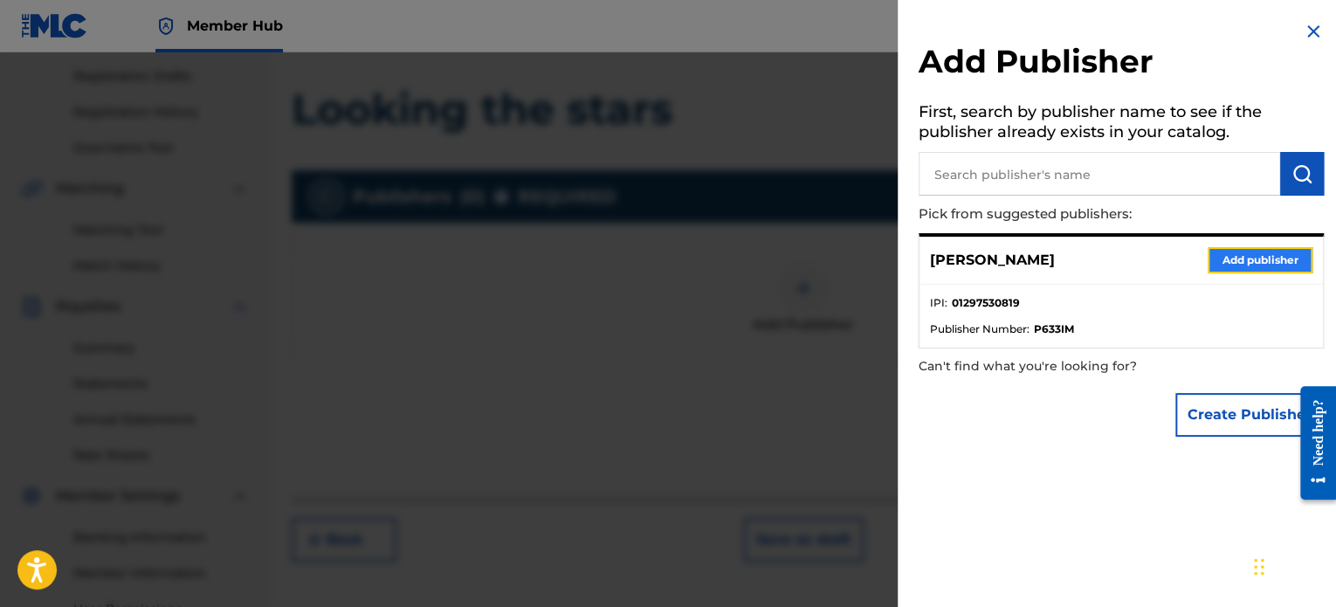
click at [1236, 256] on button "Add publisher" at bounding box center [1259, 260] width 105 height 26
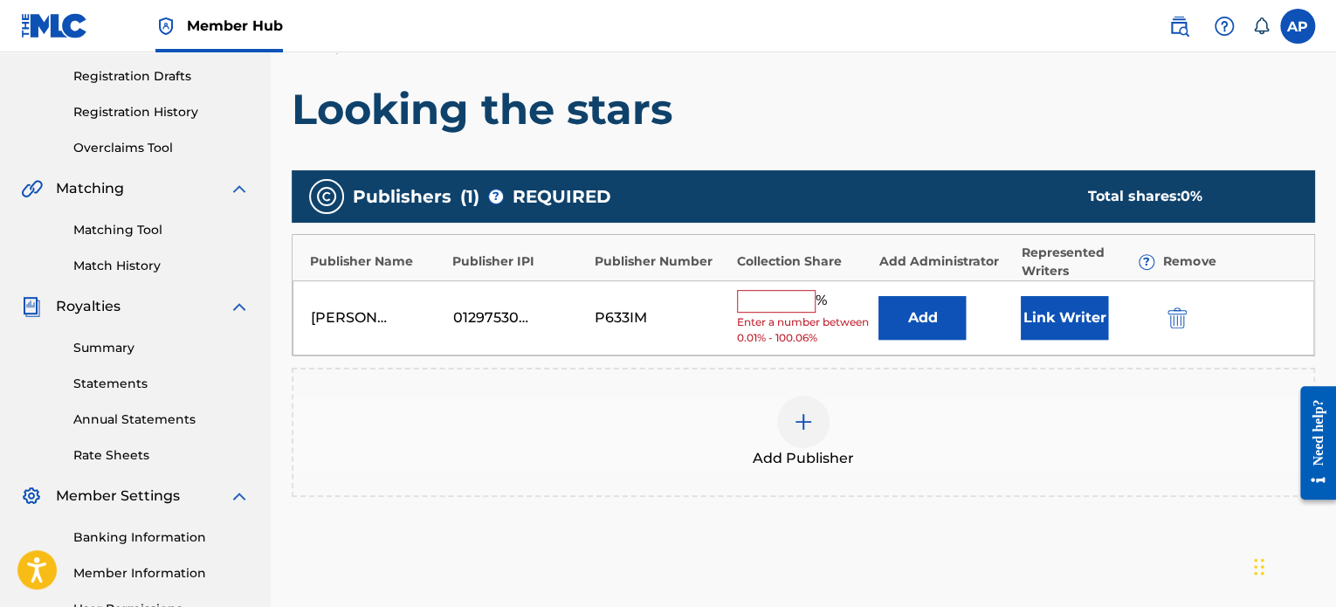
click at [758, 308] on input "text" at bounding box center [776, 301] width 79 height 23
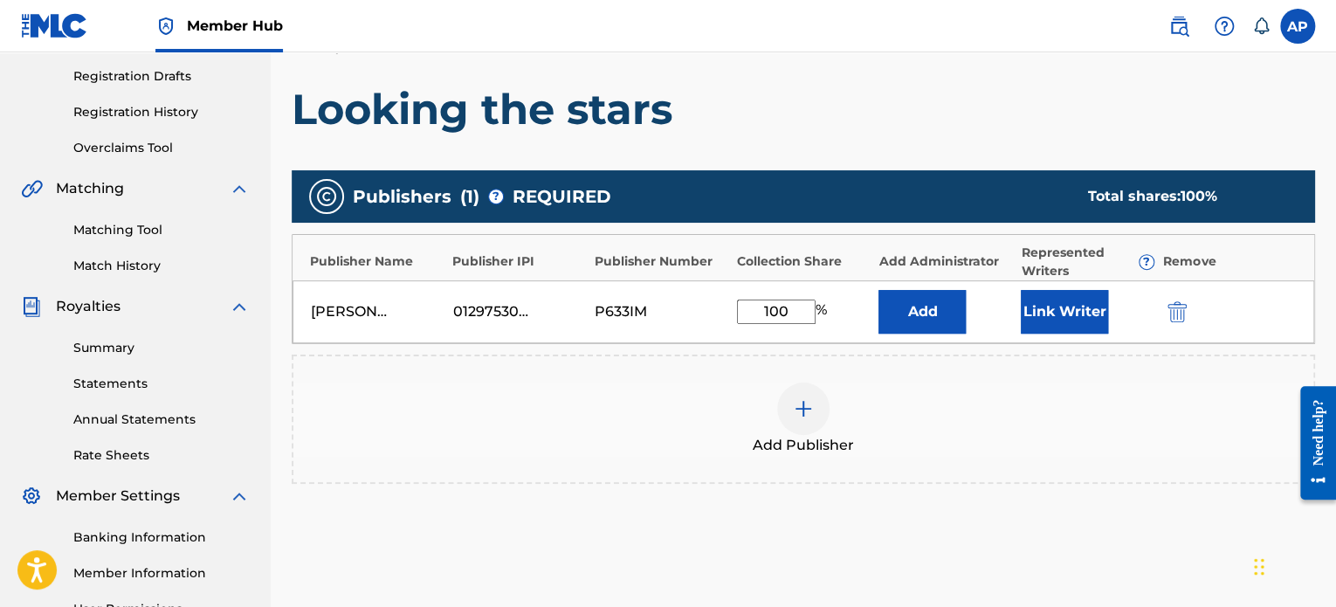
type input "100"
drag, startPoint x: 1005, startPoint y: 394, endPoint x: 987, endPoint y: 442, distance: 51.4
click at [987, 442] on div "Add Publisher" at bounding box center [803, 418] width 1020 height 73
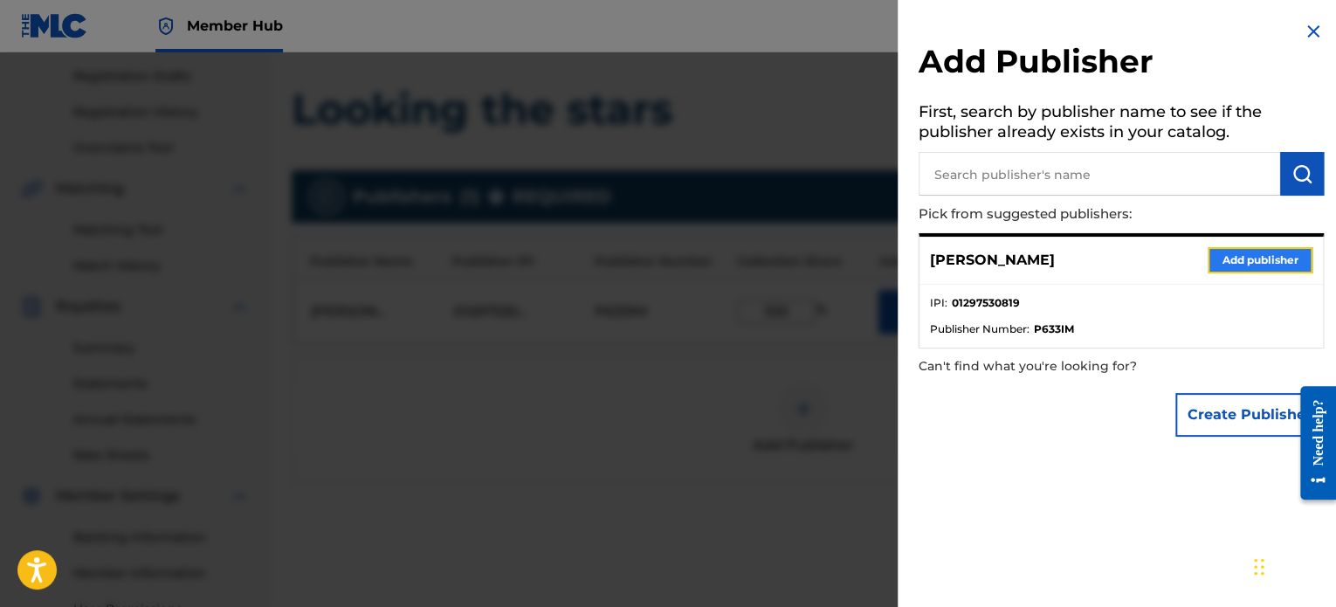
click at [1248, 250] on button "Add publisher" at bounding box center [1259, 260] width 105 height 26
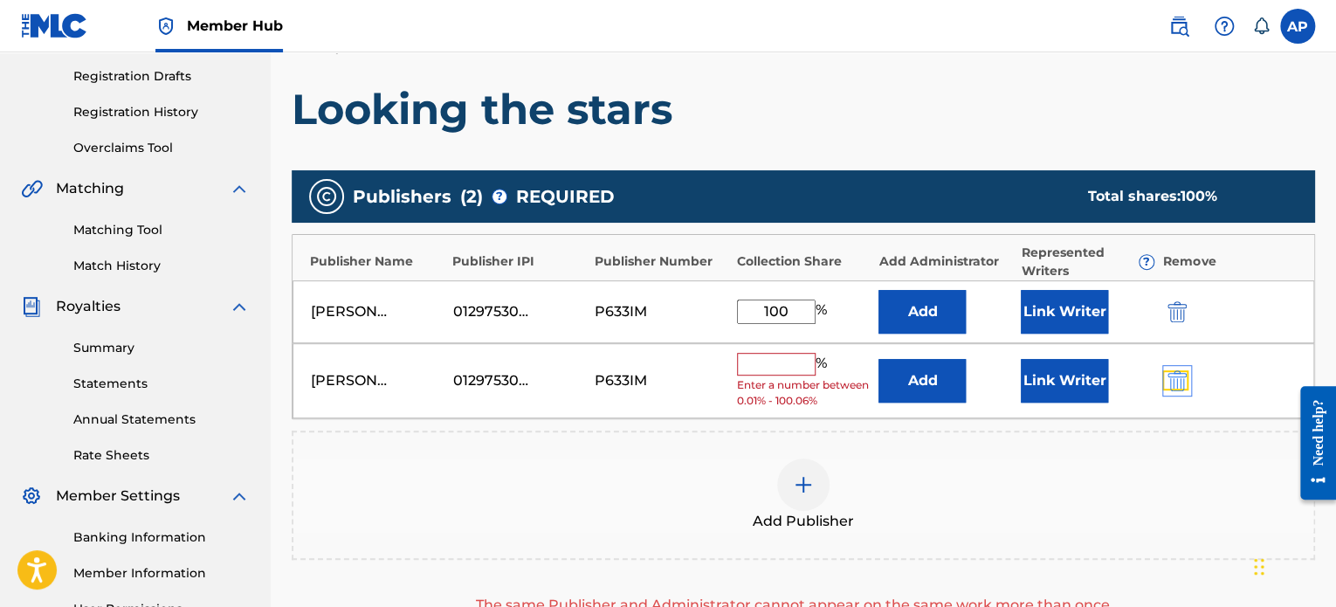
click at [1180, 377] on img "submit" at bounding box center [1176, 380] width 19 height 21
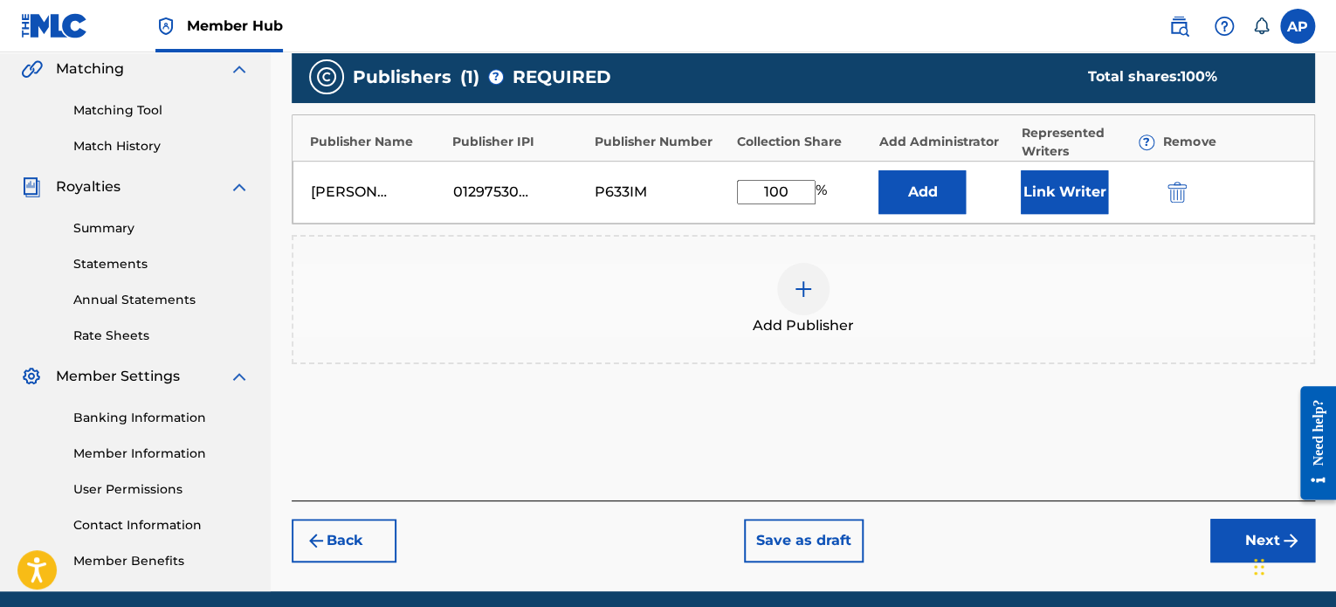
scroll to position [437, 0]
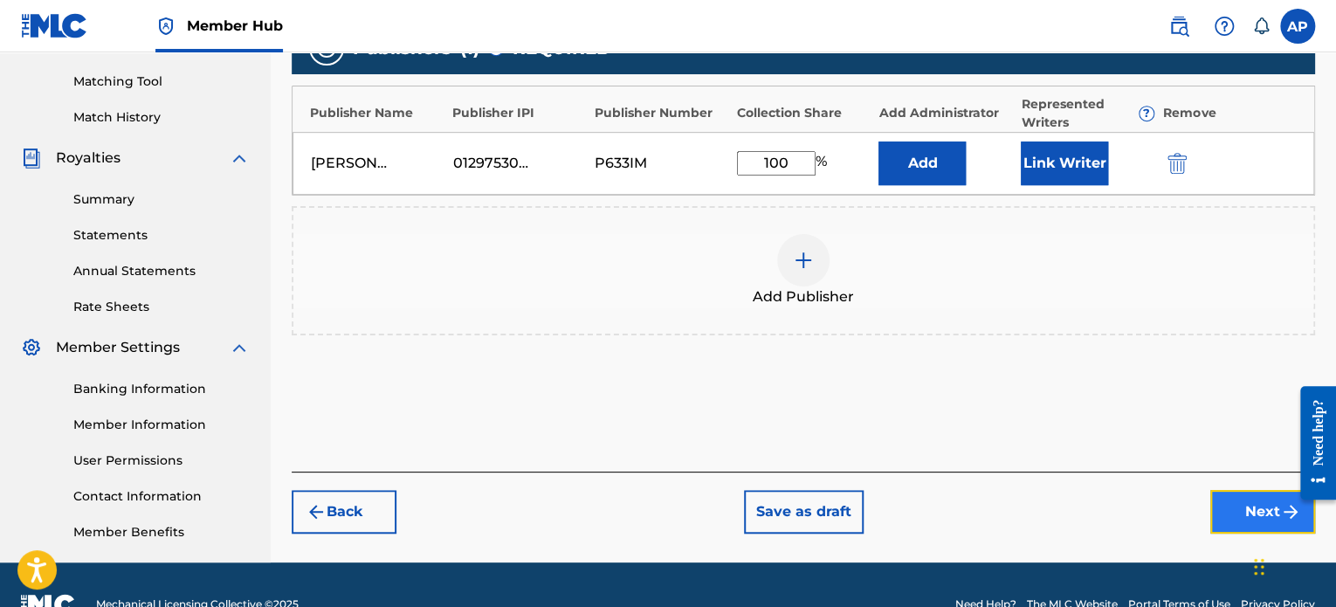
click at [1250, 511] on button "Next" at bounding box center [1262, 512] width 105 height 44
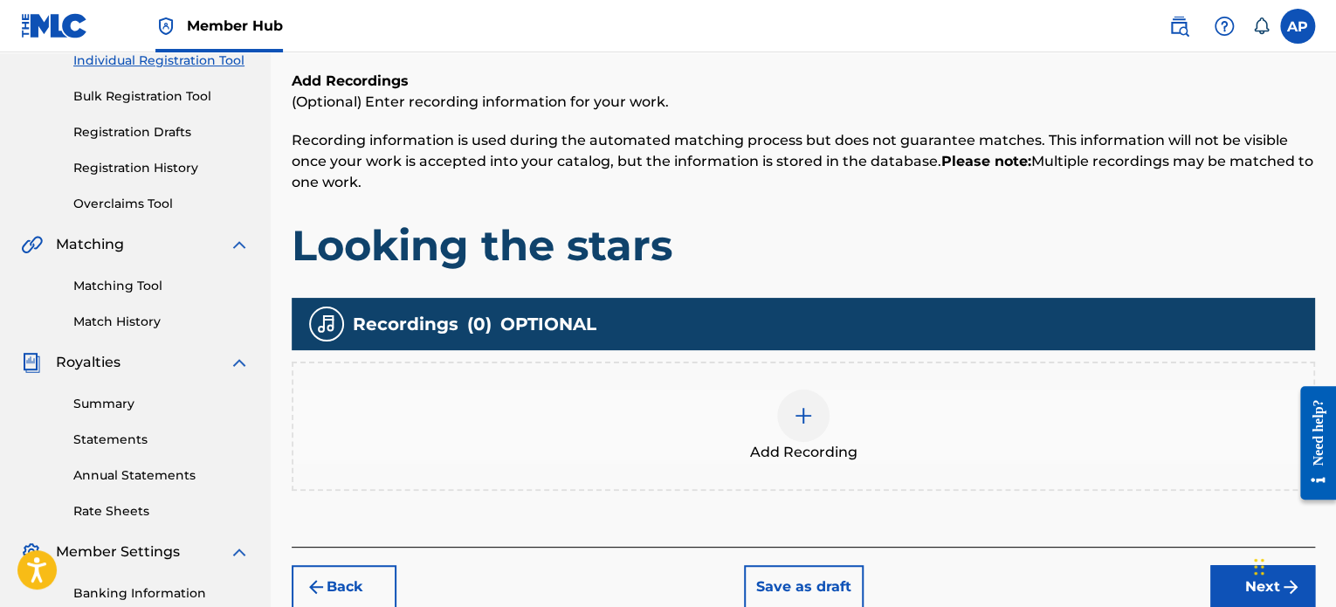
scroll to position [417, 0]
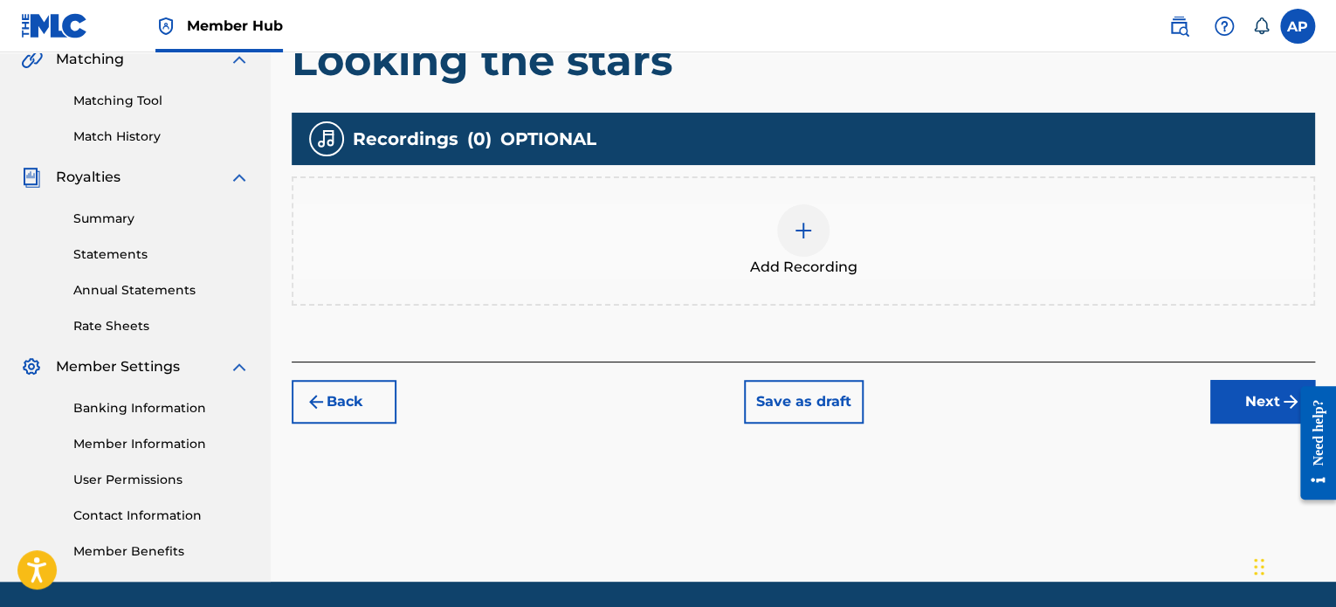
click at [799, 226] on img at bounding box center [803, 230] width 21 height 21
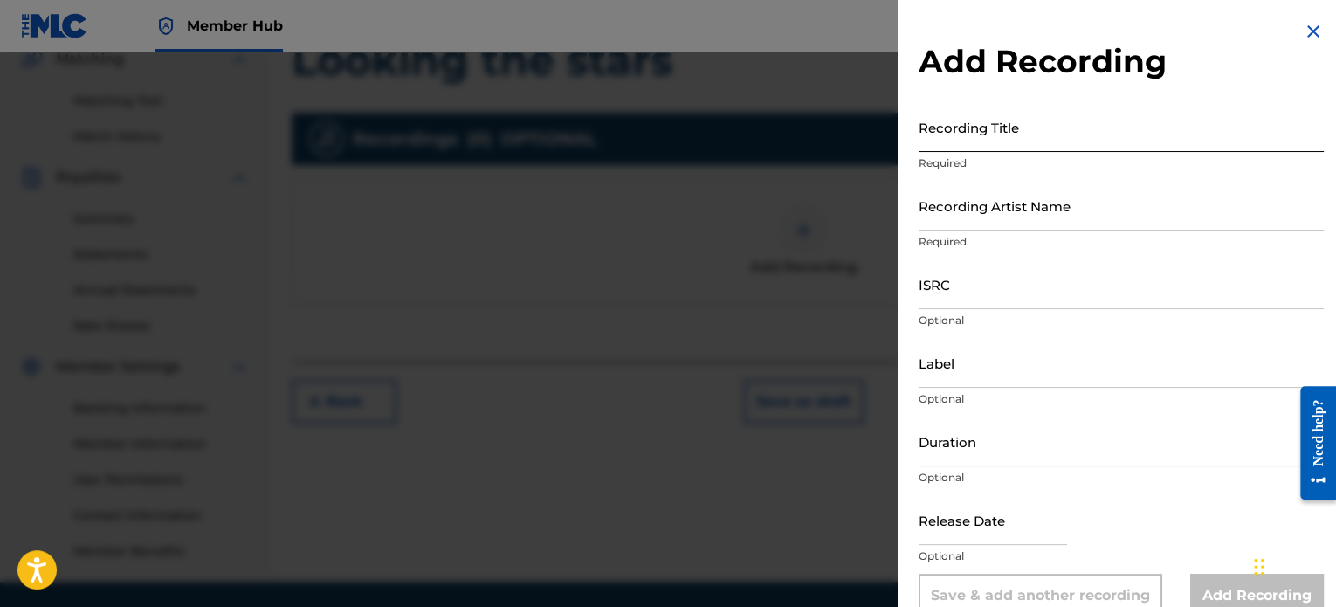
click at [1053, 127] on input "Recording Title" at bounding box center [1120, 127] width 405 height 50
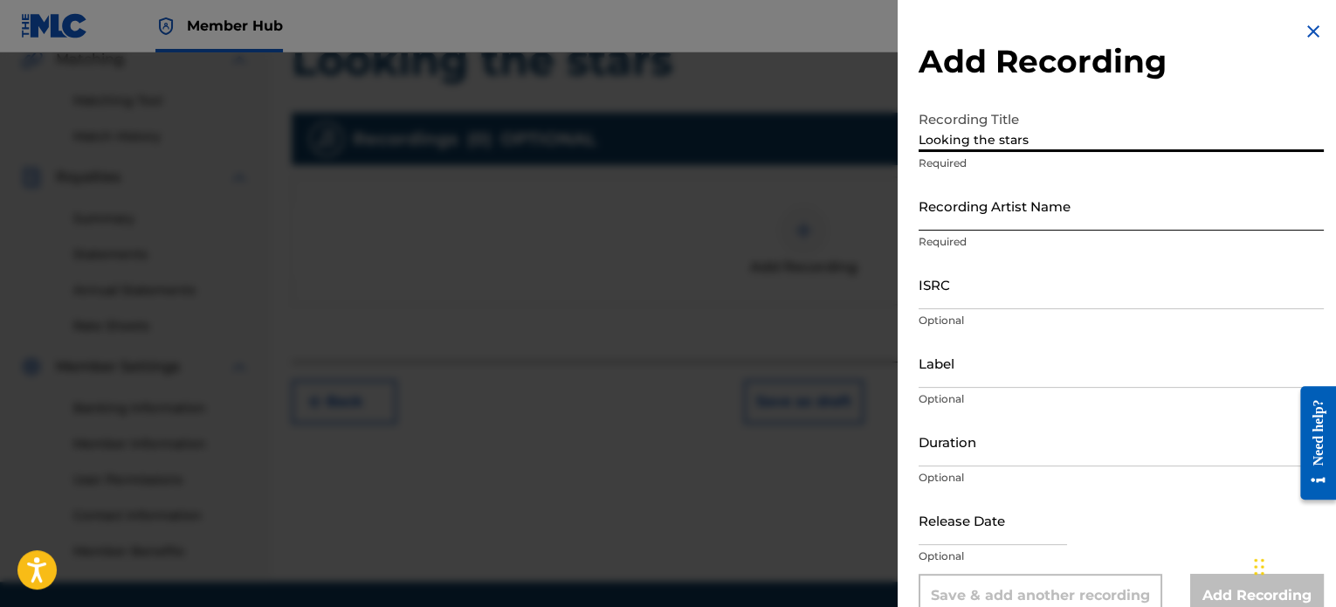
type input "Looking the stars"
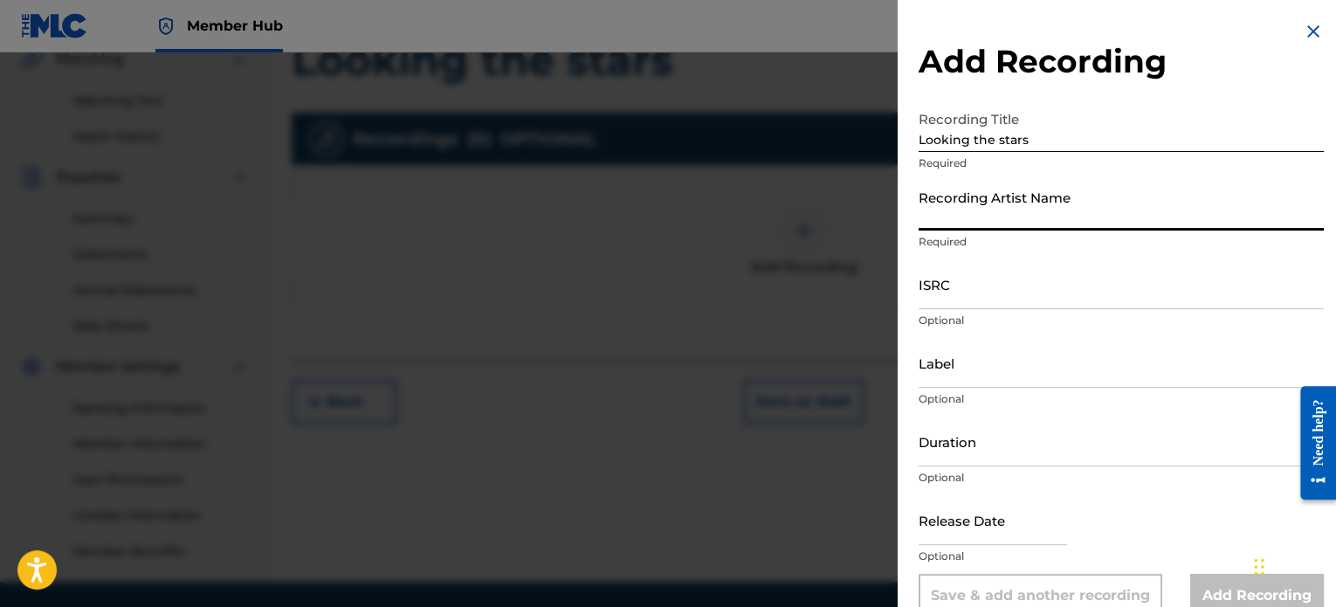
click at [1037, 200] on input "Recording Artist Name" at bounding box center [1120, 206] width 405 height 50
type input "Ara_piano"
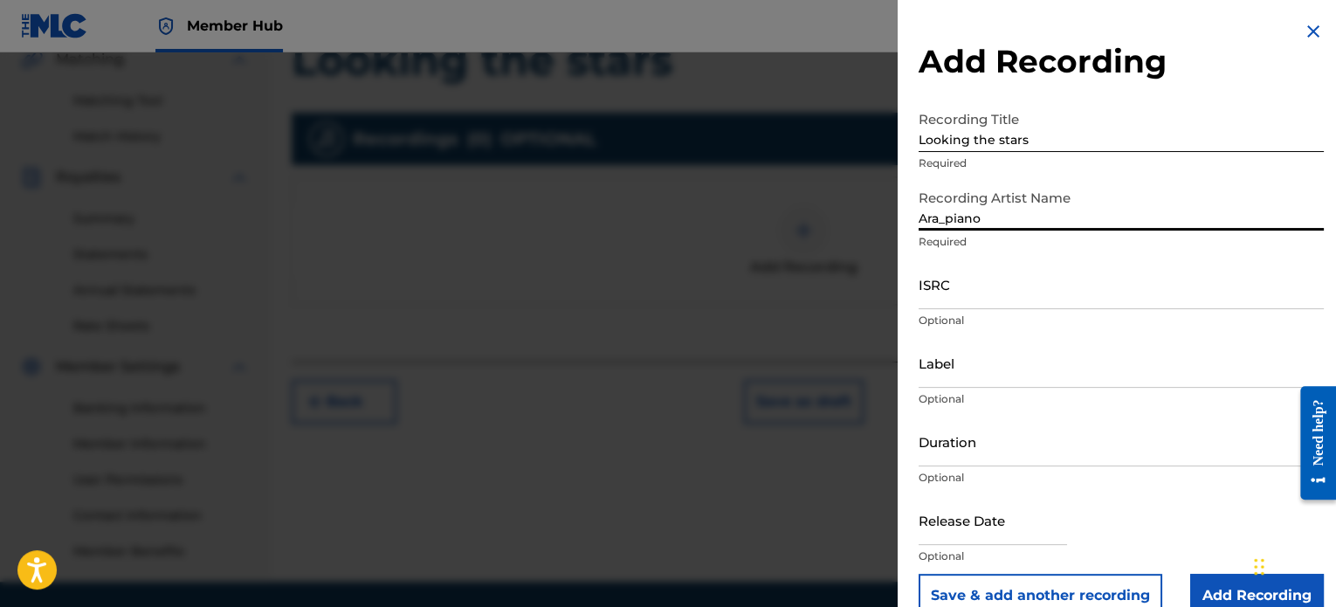
click at [976, 309] on div "ISRC Optional" at bounding box center [1120, 298] width 405 height 79
drag, startPoint x: 1015, startPoint y: 306, endPoint x: 950, endPoint y: 292, distance: 65.9
drag, startPoint x: 950, startPoint y: 292, endPoint x: 939, endPoint y: 292, distance: 10.5
click at [939, 292] on input "ISRC" at bounding box center [1120, 284] width 405 height 50
paste input "QZWFS2530987"
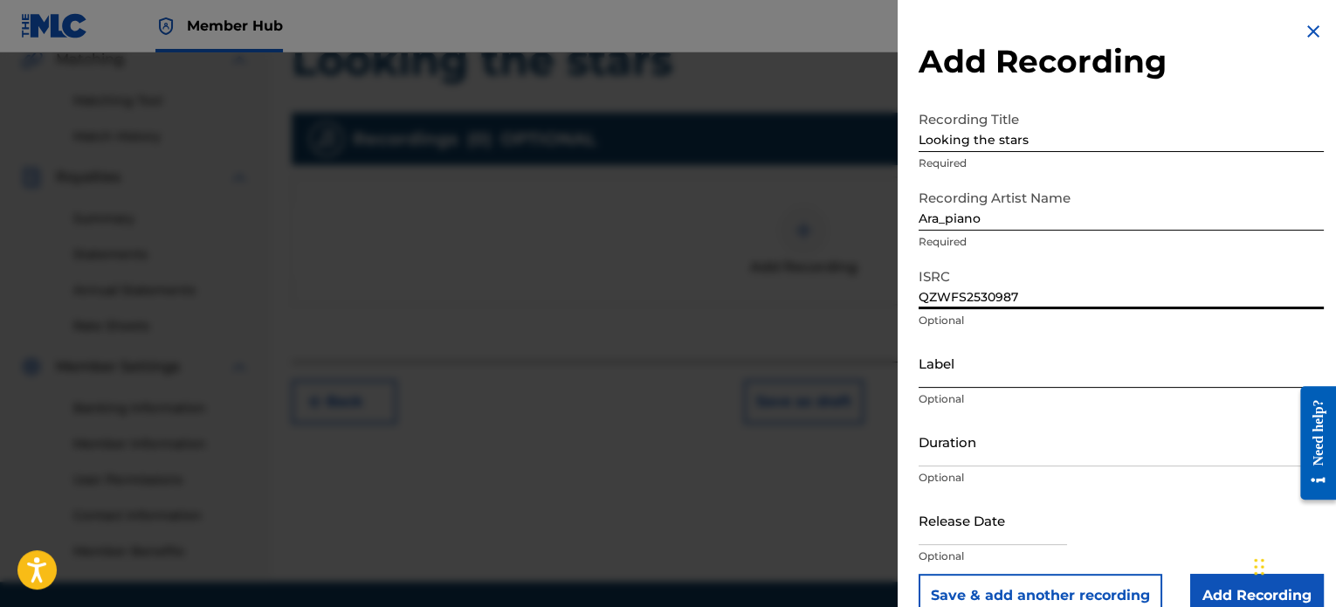
type input "QZWFS2530987"
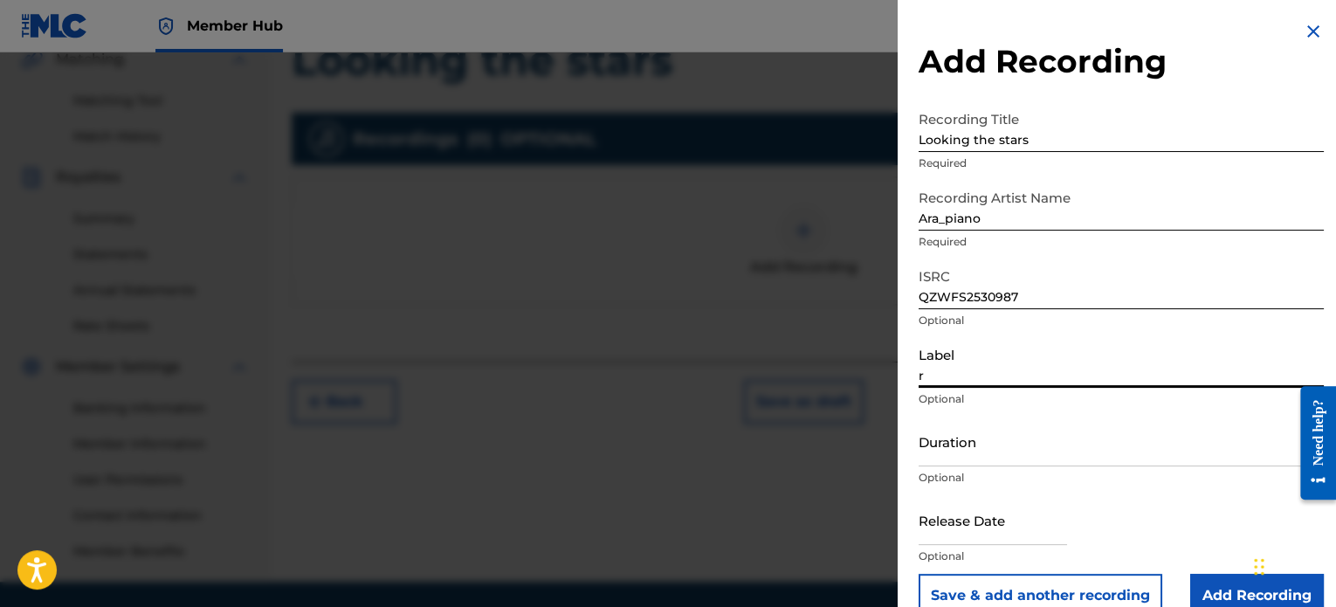
type input "r"
click at [981, 368] on input "r" at bounding box center [1120, 363] width 405 height 50
type input "Ara_piano"
click at [971, 434] on input "Duration" at bounding box center [1120, 441] width 405 height 50
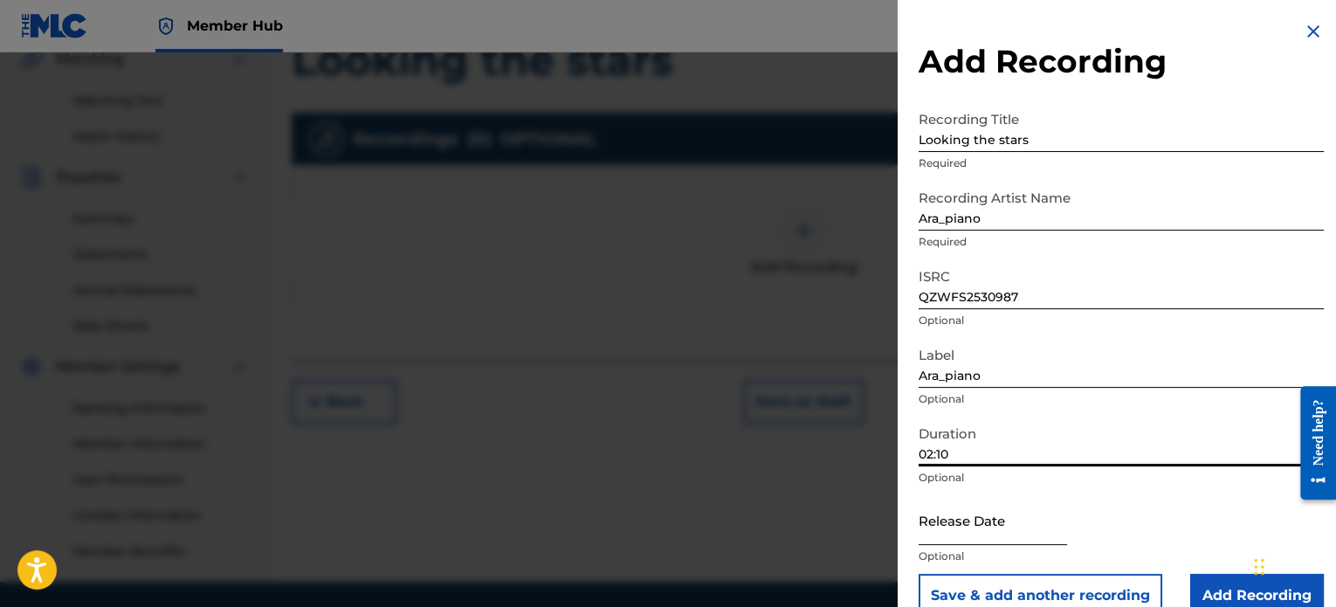
type input "02:10"
drag, startPoint x: 985, startPoint y: 516, endPoint x: 945, endPoint y: 521, distance: 40.5
click at [945, 521] on input "text" at bounding box center [992, 520] width 148 height 50
select select "8"
select select "2025"
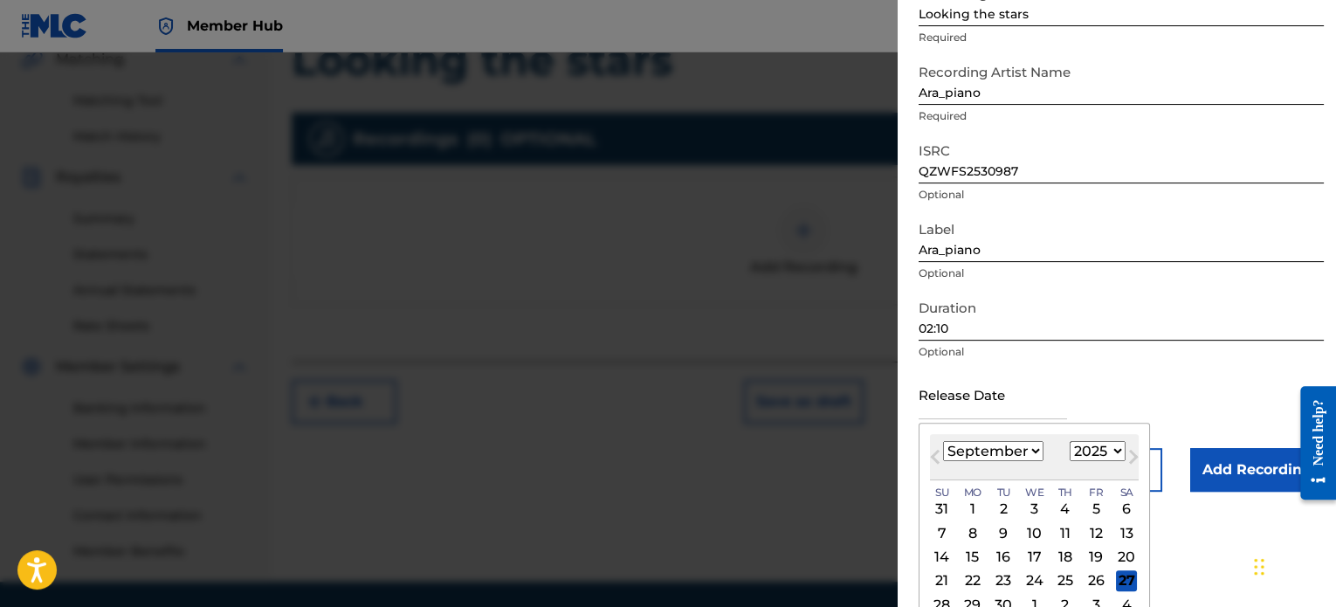
scroll to position [126, 0]
click at [1089, 577] on div "26" at bounding box center [1095, 580] width 21 height 21
type input "September 26 2025"
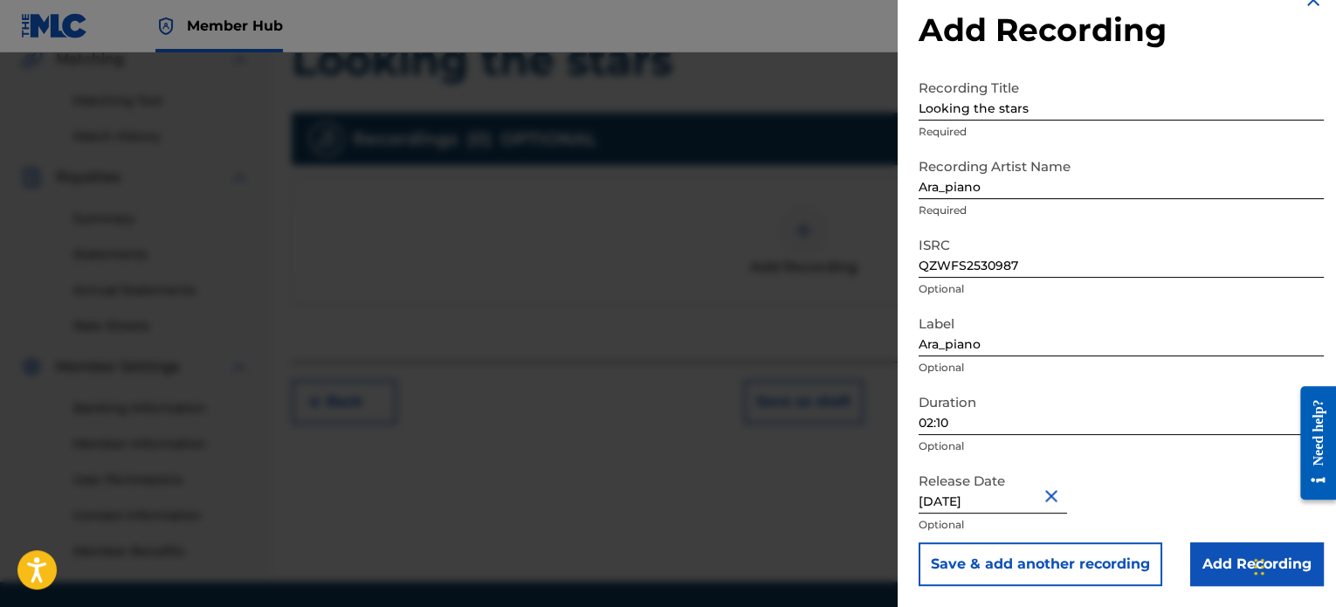
scroll to position [475, 0]
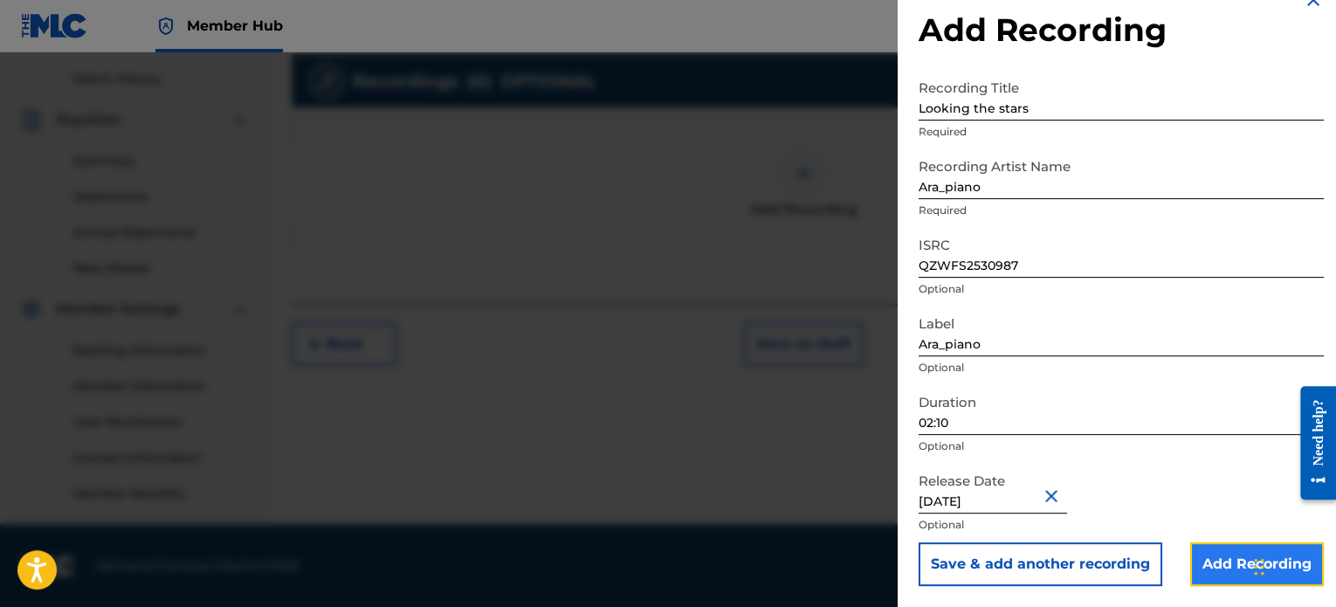
click at [1224, 583] on input "Add Recording" at bounding box center [1257, 564] width 134 height 44
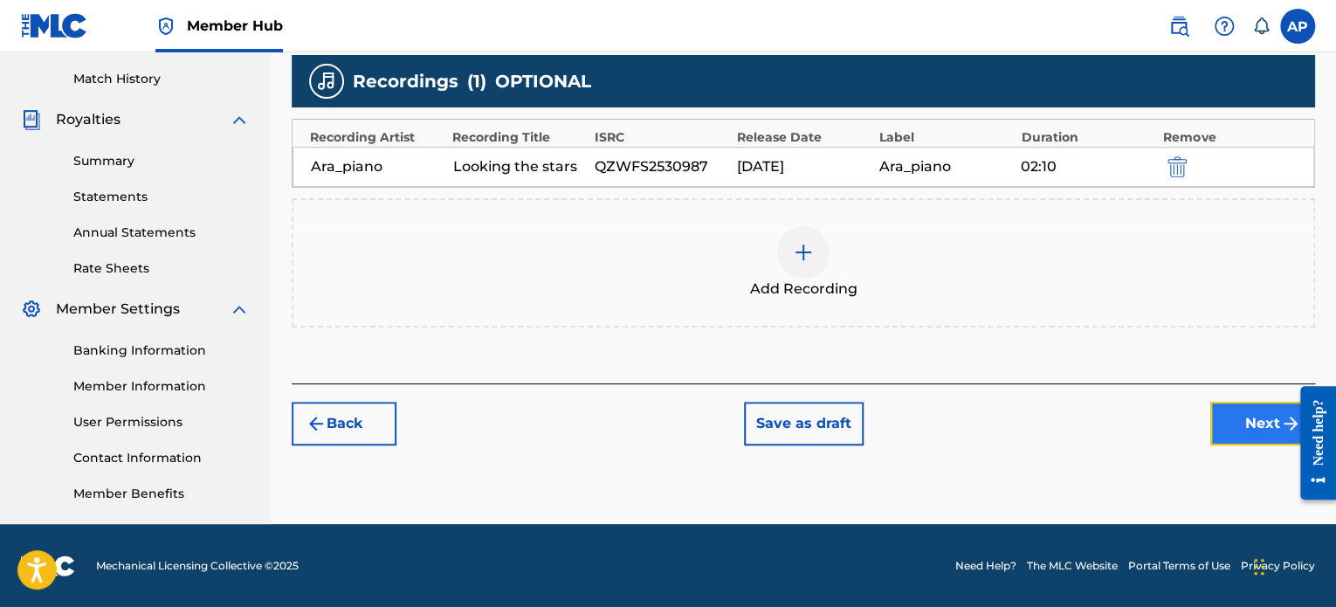
click at [1229, 416] on button "Next" at bounding box center [1262, 424] width 105 height 44
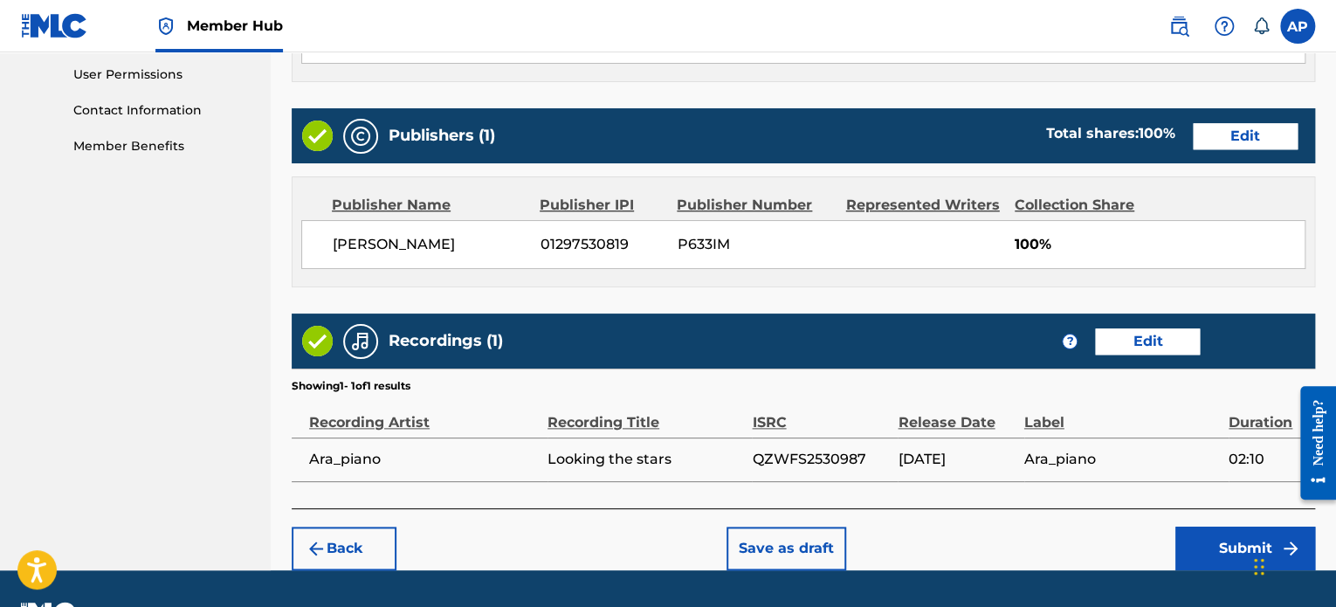
scroll to position [867, 0]
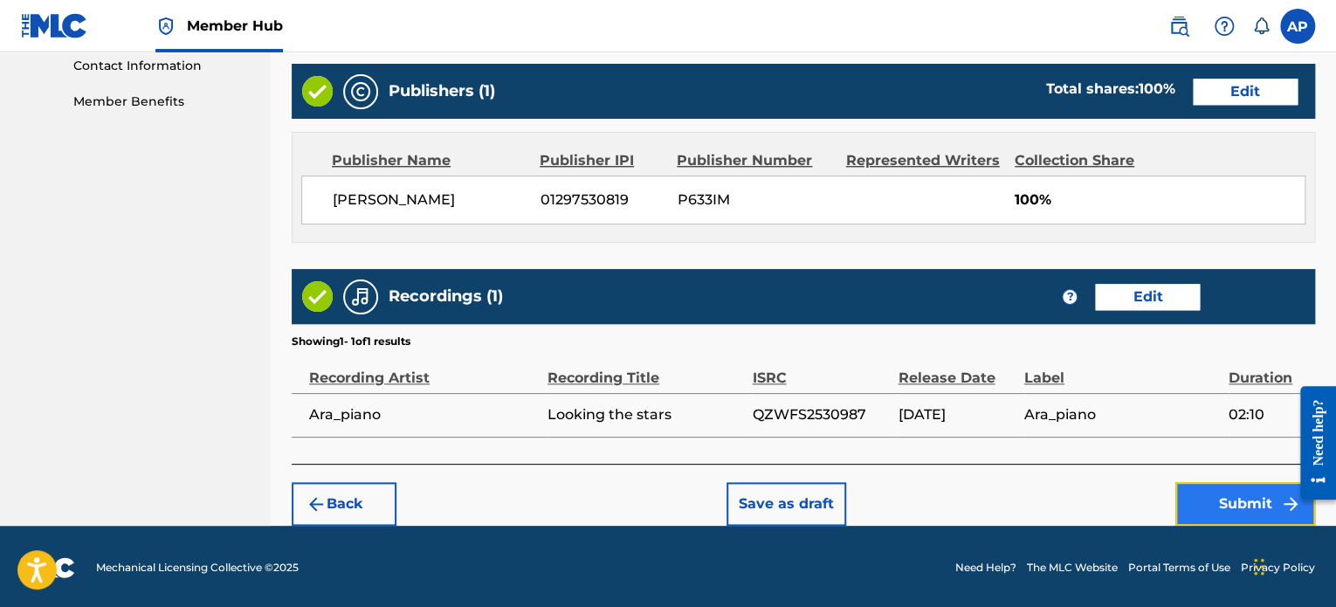
click at [1194, 485] on button "Submit" at bounding box center [1245, 504] width 140 height 44
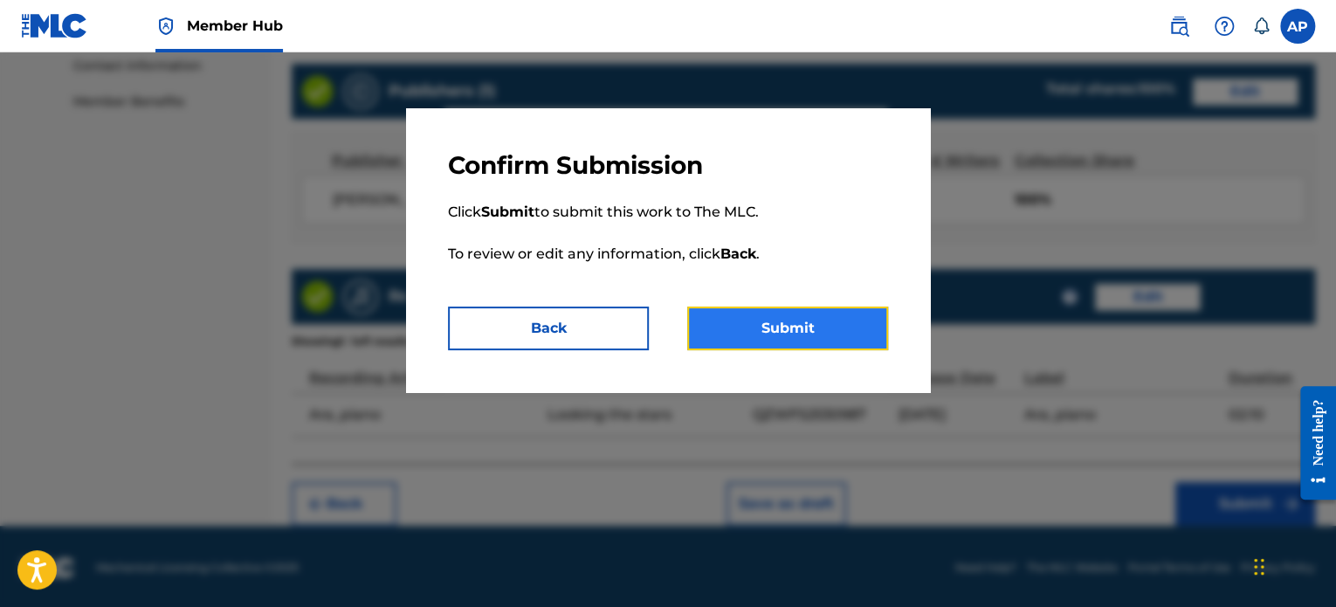
click at [828, 338] on button "Submit" at bounding box center [787, 328] width 201 height 44
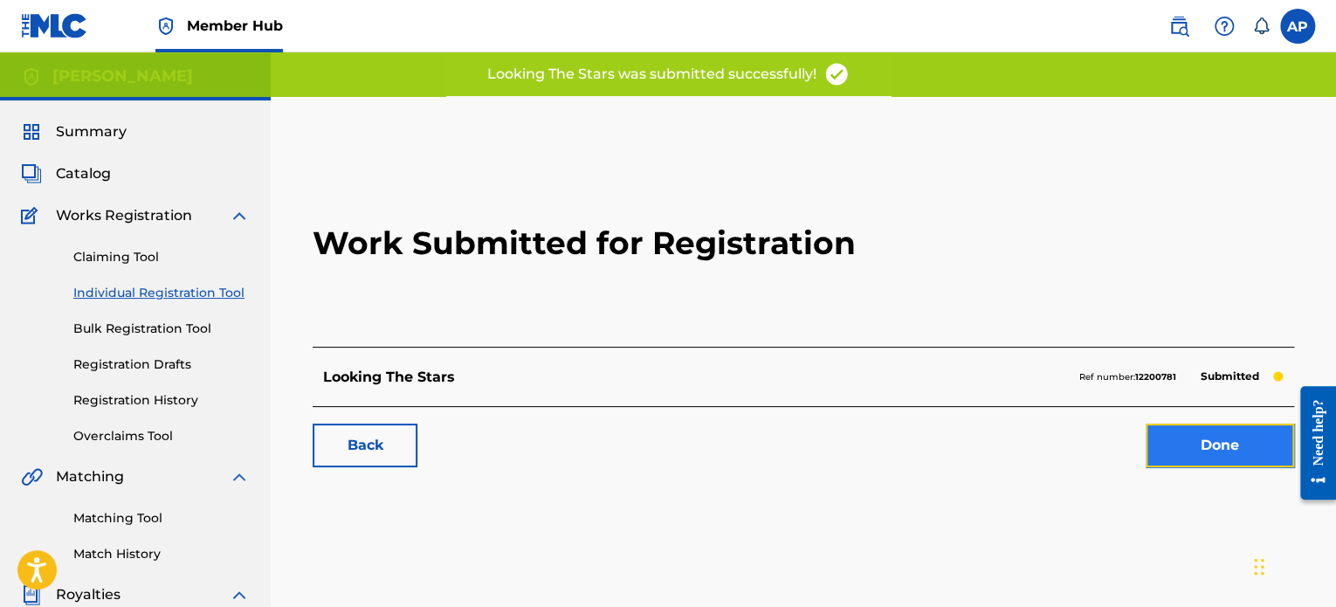
drag, startPoint x: 1229, startPoint y: 434, endPoint x: 1243, endPoint y: 446, distance: 18.6
click at [1243, 446] on link "Done" at bounding box center [1219, 445] width 148 height 44
